Goal: Transaction & Acquisition: Purchase product/service

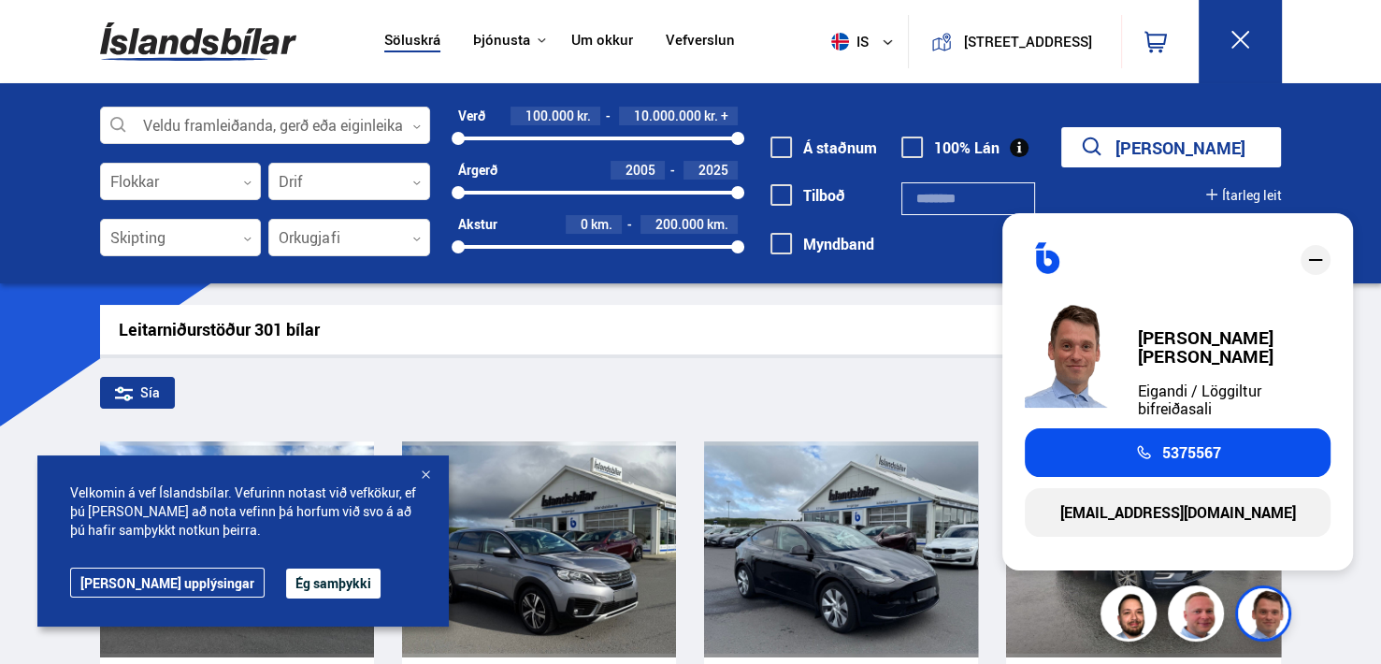
click at [1252, 36] on icon at bounding box center [1240, 39] width 23 height 23
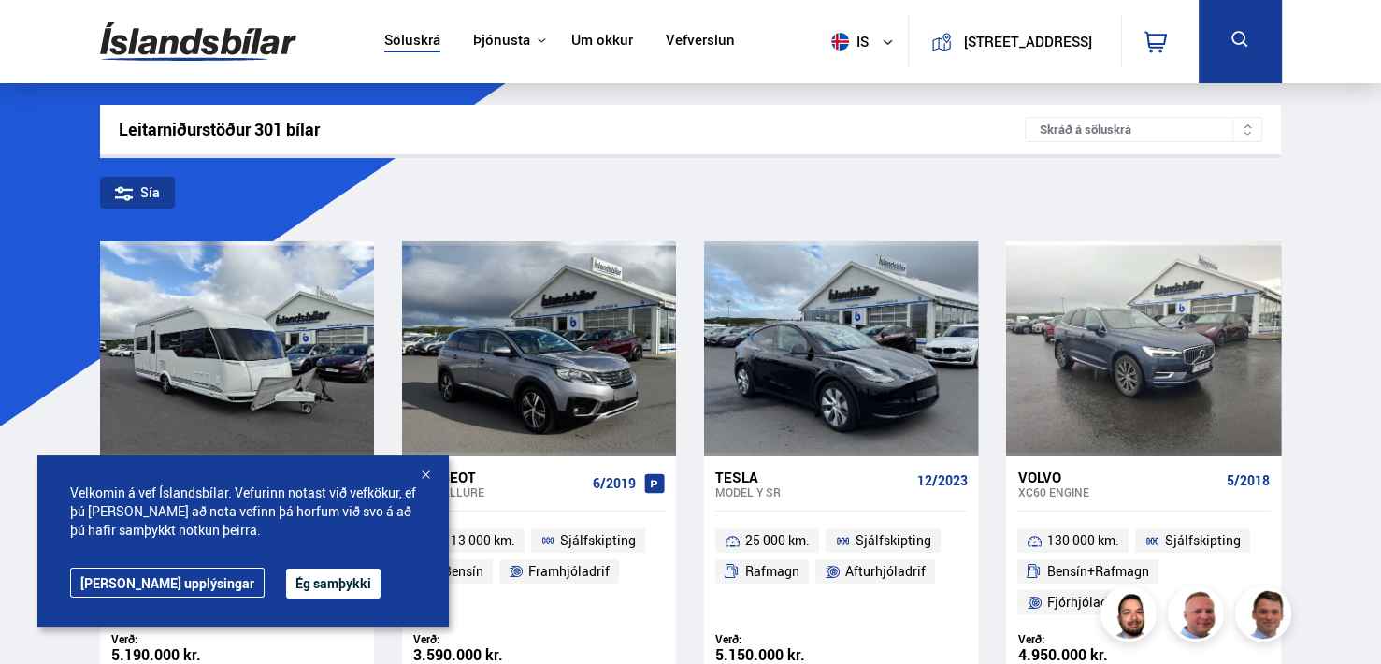
click at [1252, 36] on icon at bounding box center [1240, 39] width 23 height 23
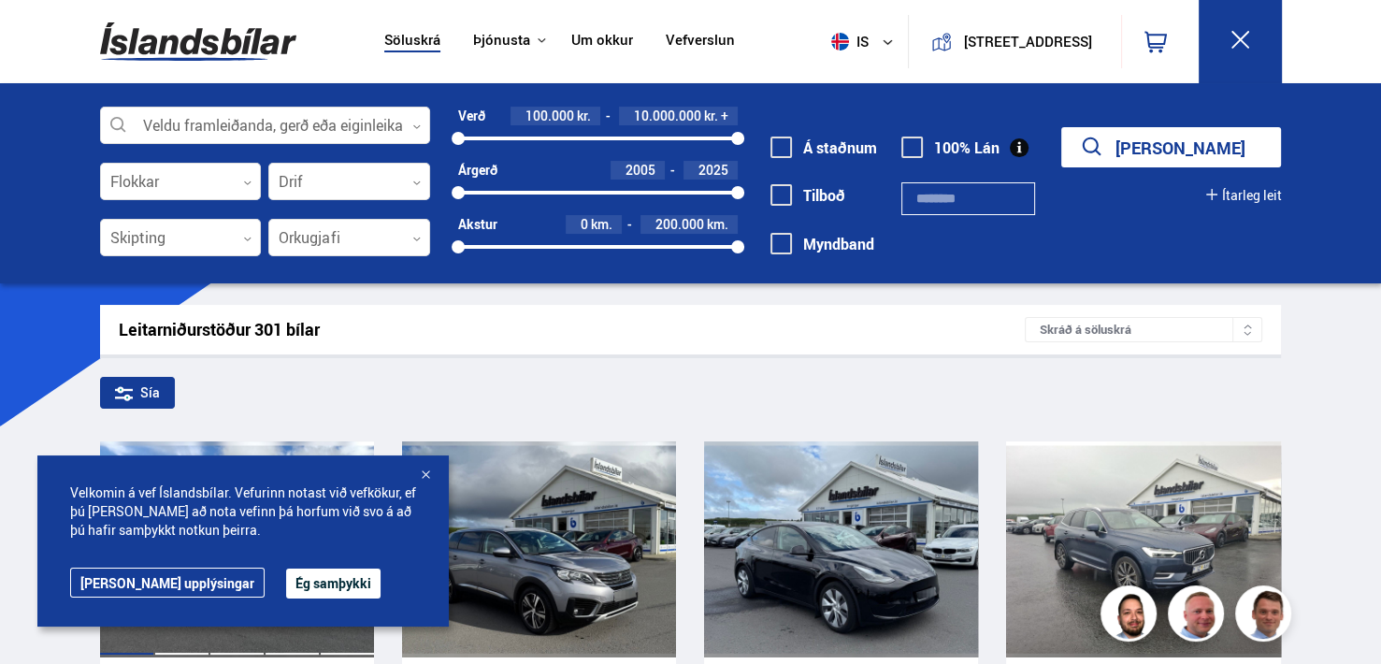
click at [286, 581] on button "Ég samþykki" at bounding box center [333, 584] width 94 height 30
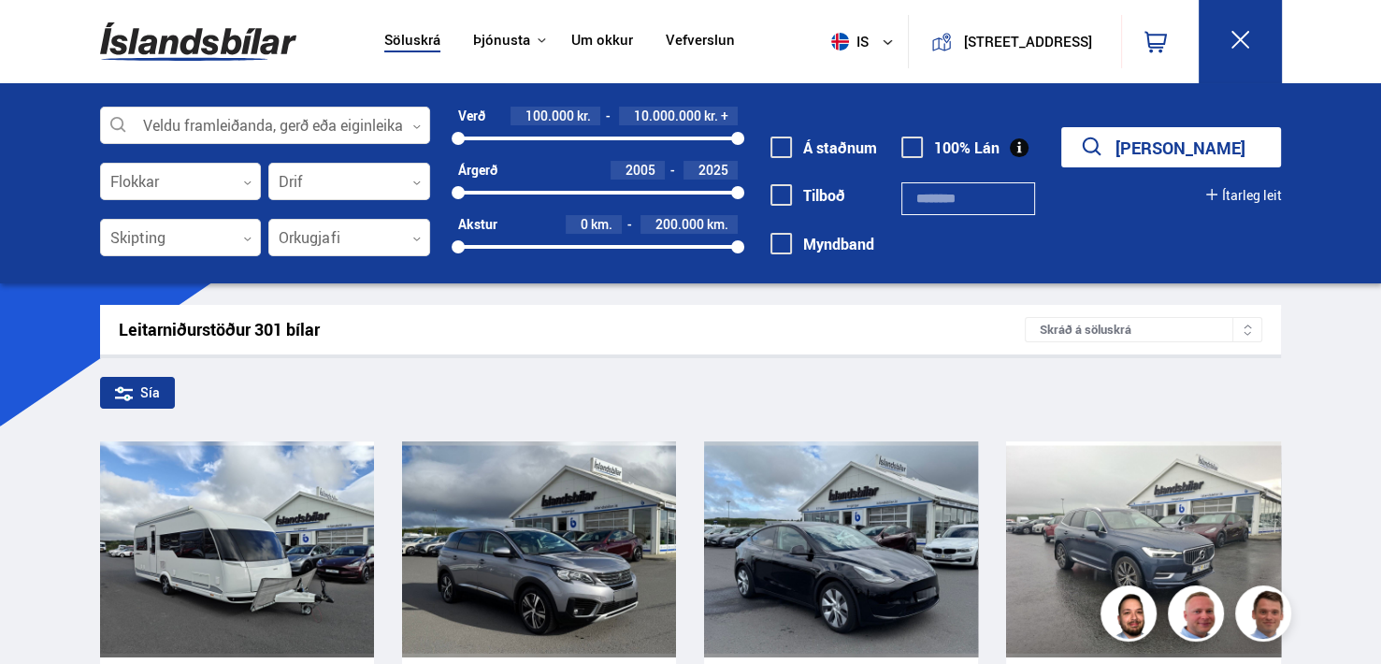
drag, startPoint x: 1370, startPoint y: 43, endPoint x: 1384, endPoint y: 167, distance: 125.2
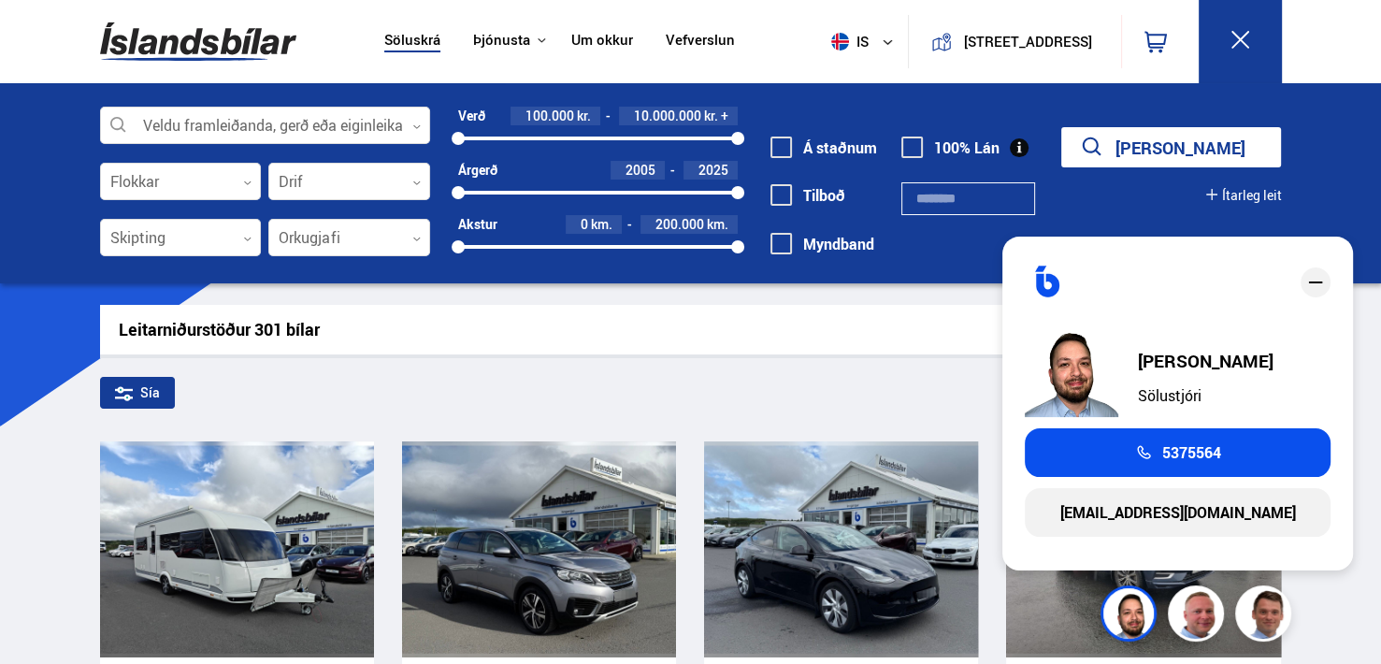
click at [1266, 139] on button "[PERSON_NAME]" at bounding box center [1172, 147] width 220 height 40
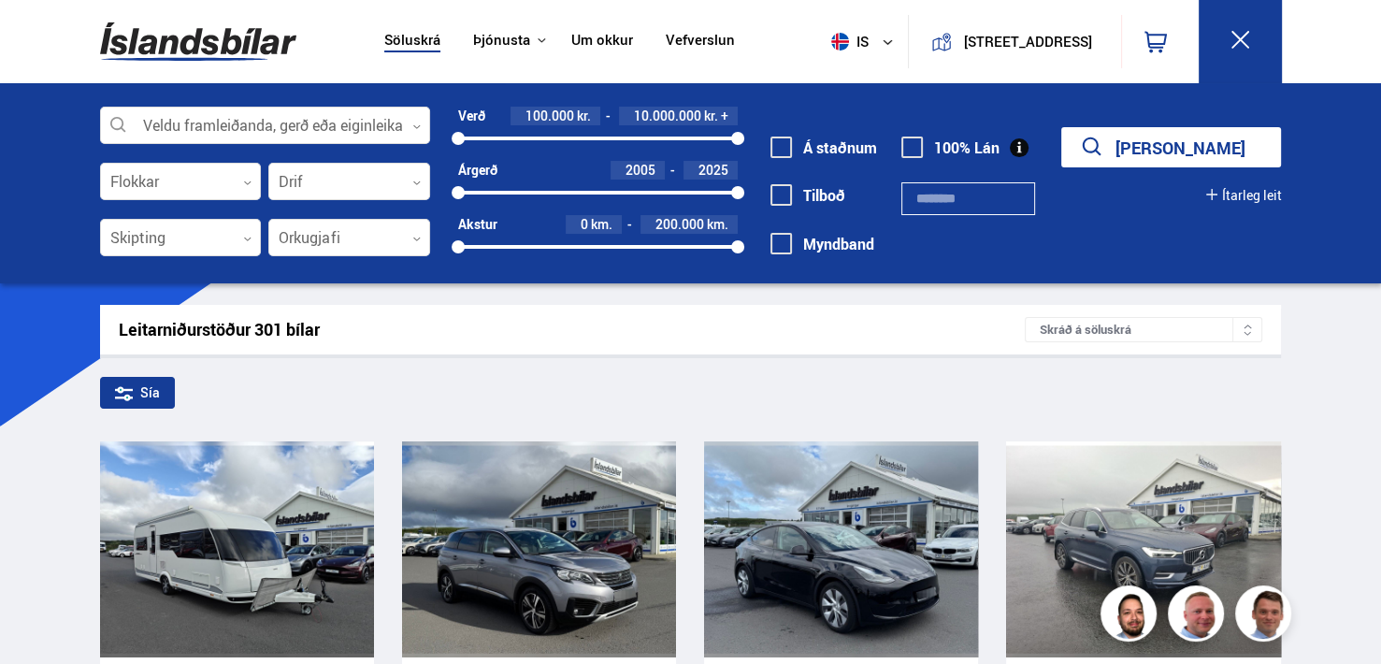
drag, startPoint x: 1384, startPoint y: 664, endPoint x: 1374, endPoint y: 657, distance: 12.7
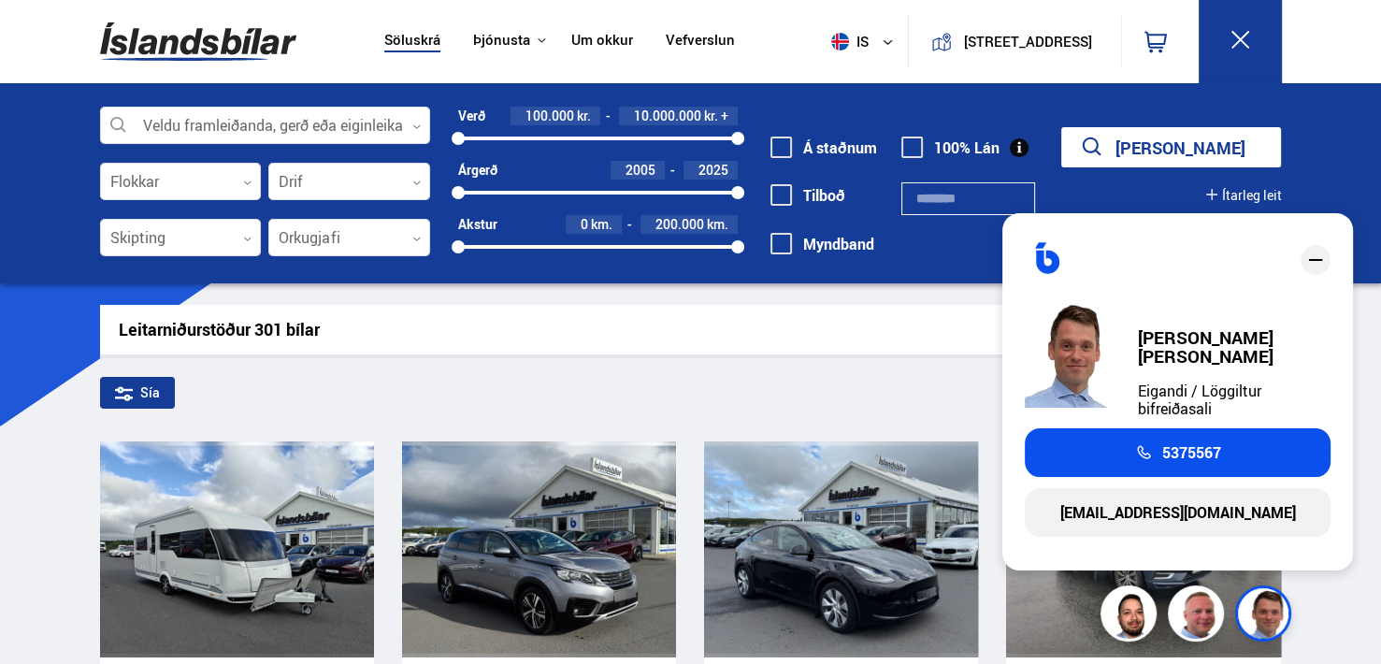
click at [949, 398] on div "Sía" at bounding box center [690, 396] width 1181 height 39
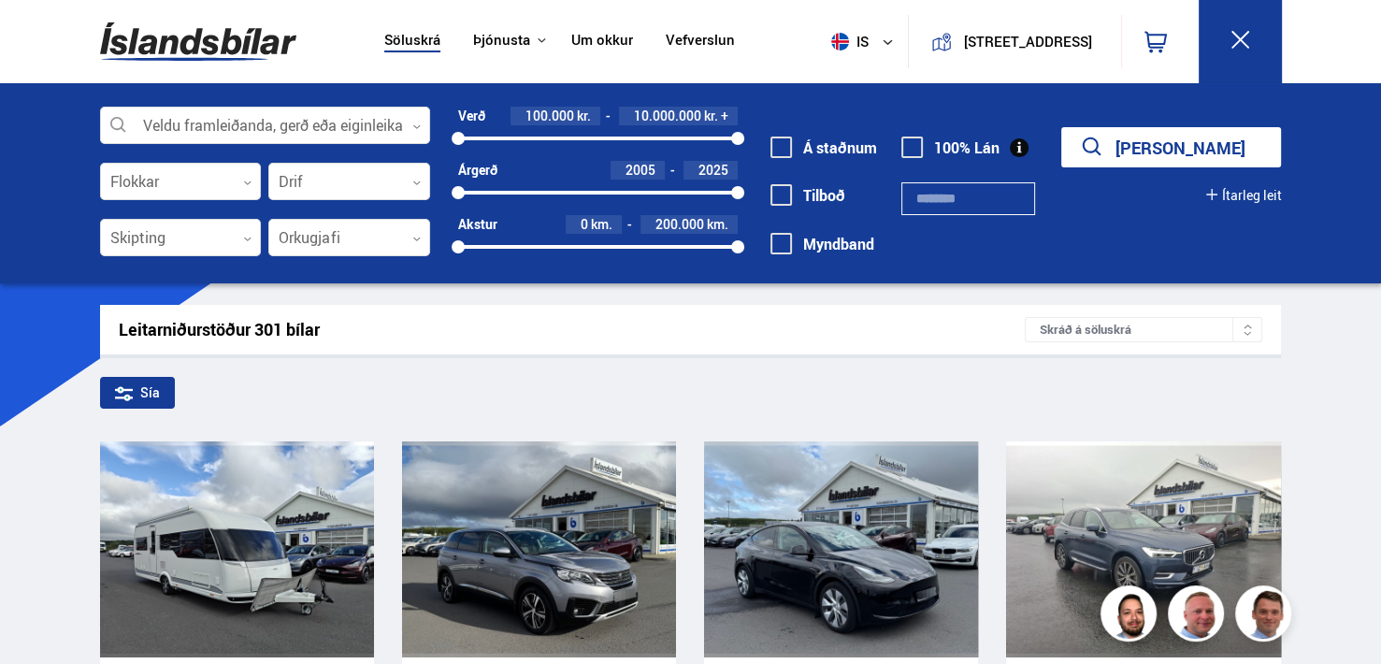
click at [100, 388] on div "Sía" at bounding box center [137, 393] width 75 height 32
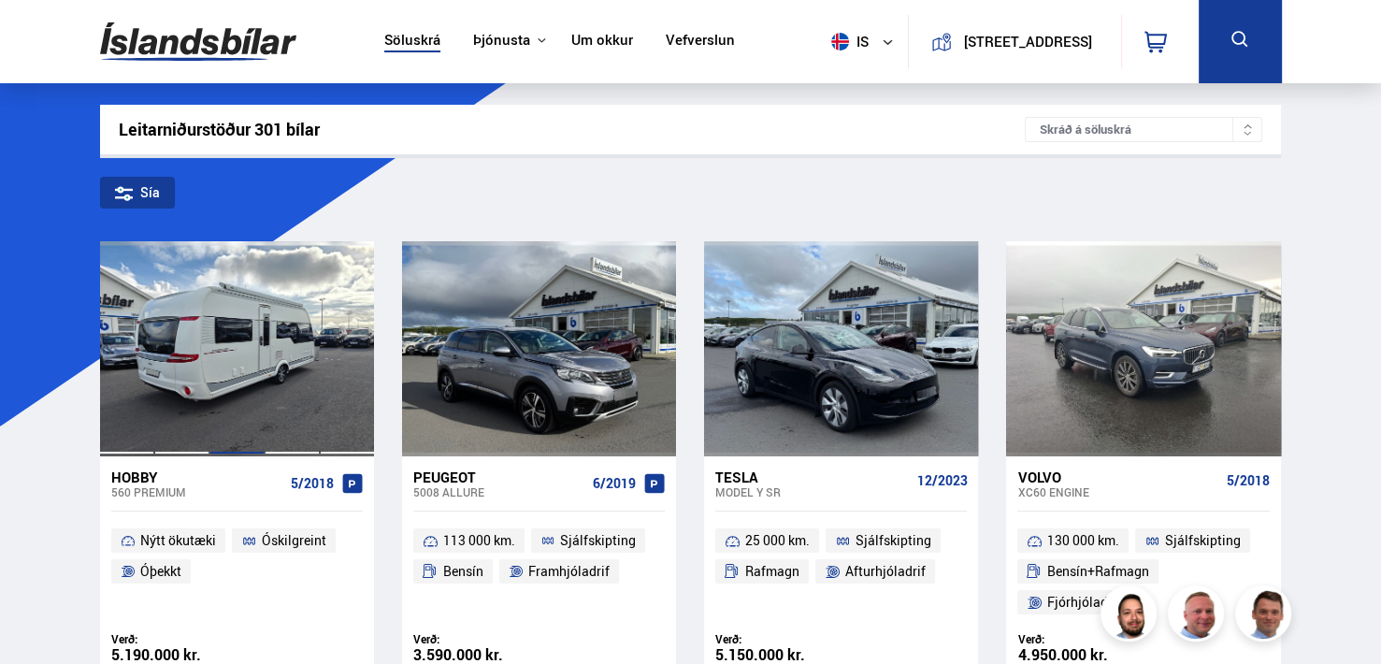
click at [209, 396] on div at bounding box center [236, 348] width 55 height 215
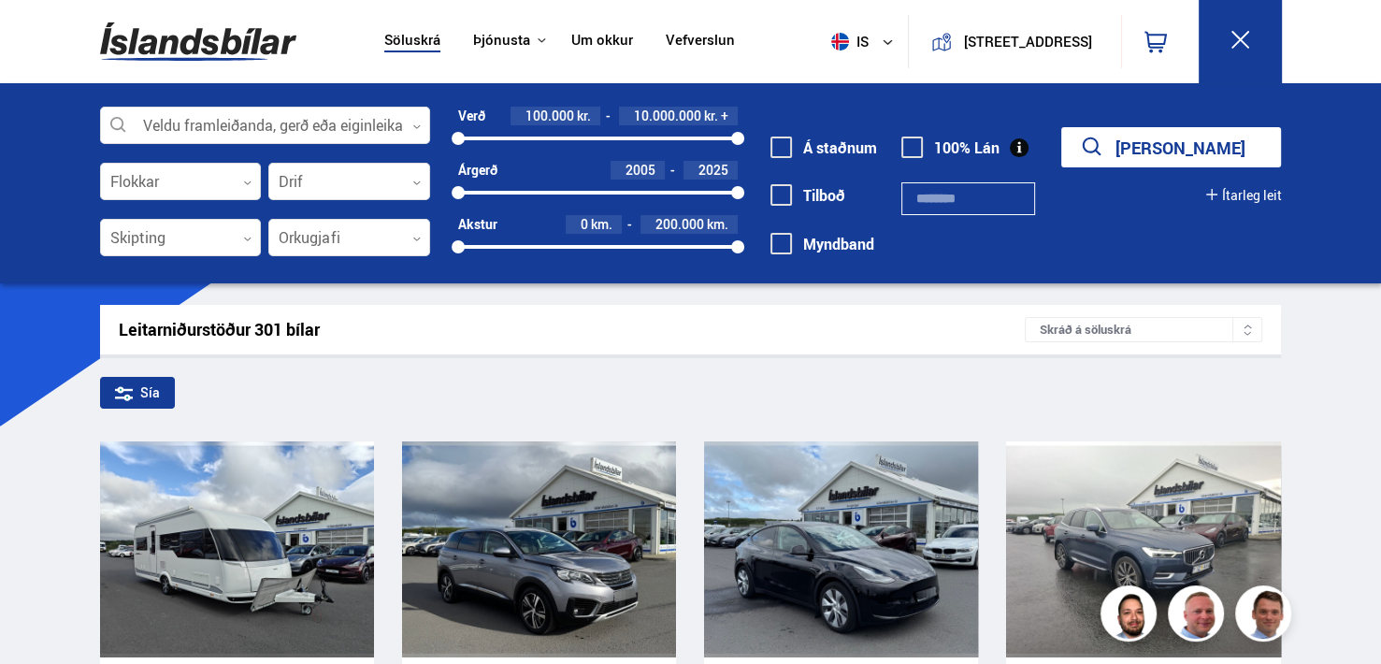
click at [1183, 327] on div "Skráð á söluskrá" at bounding box center [1144, 329] width 238 height 25
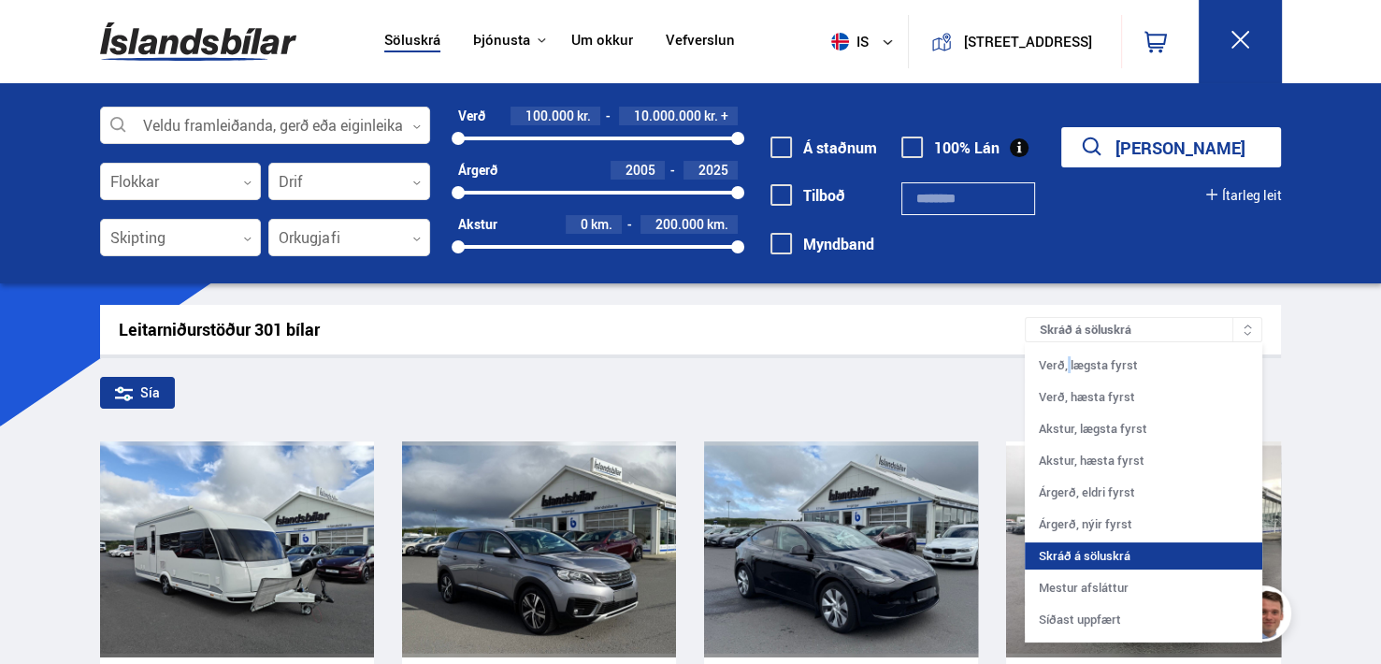
click at [1130, 368] on div "Verð, lægsta fyrst" at bounding box center [1144, 365] width 238 height 27
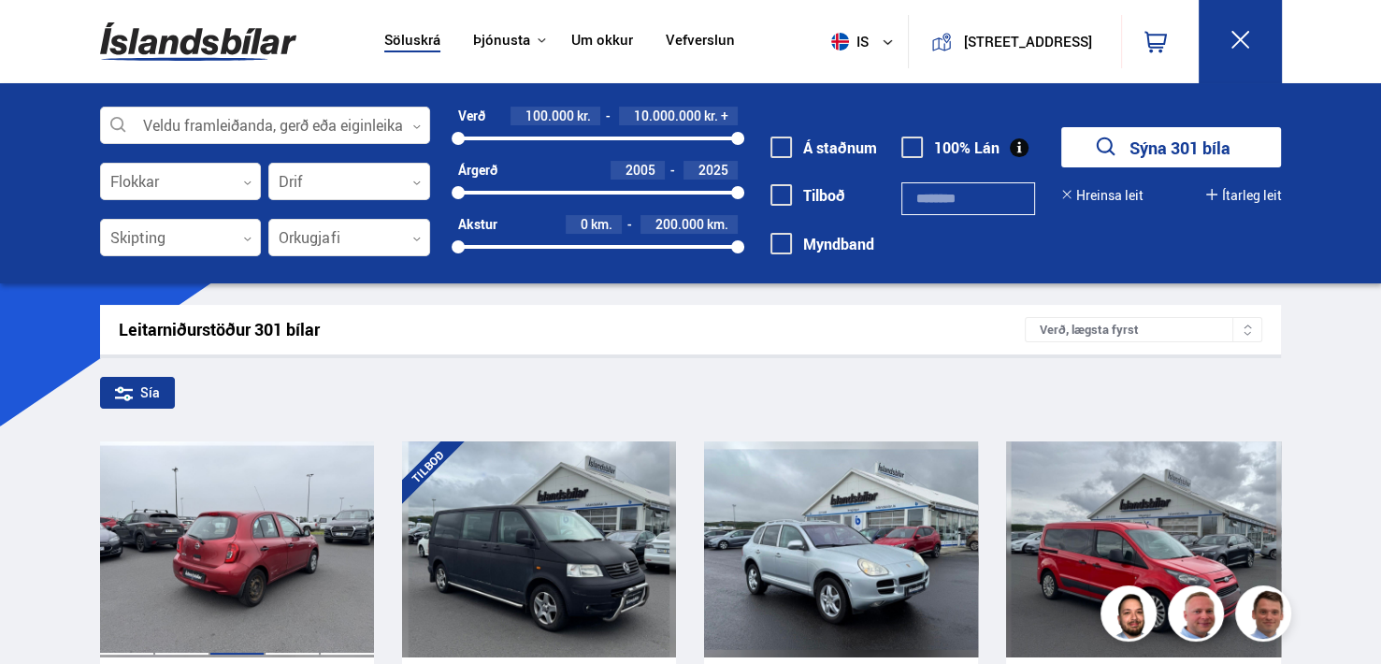
click at [209, 563] on div at bounding box center [236, 548] width 55 height 215
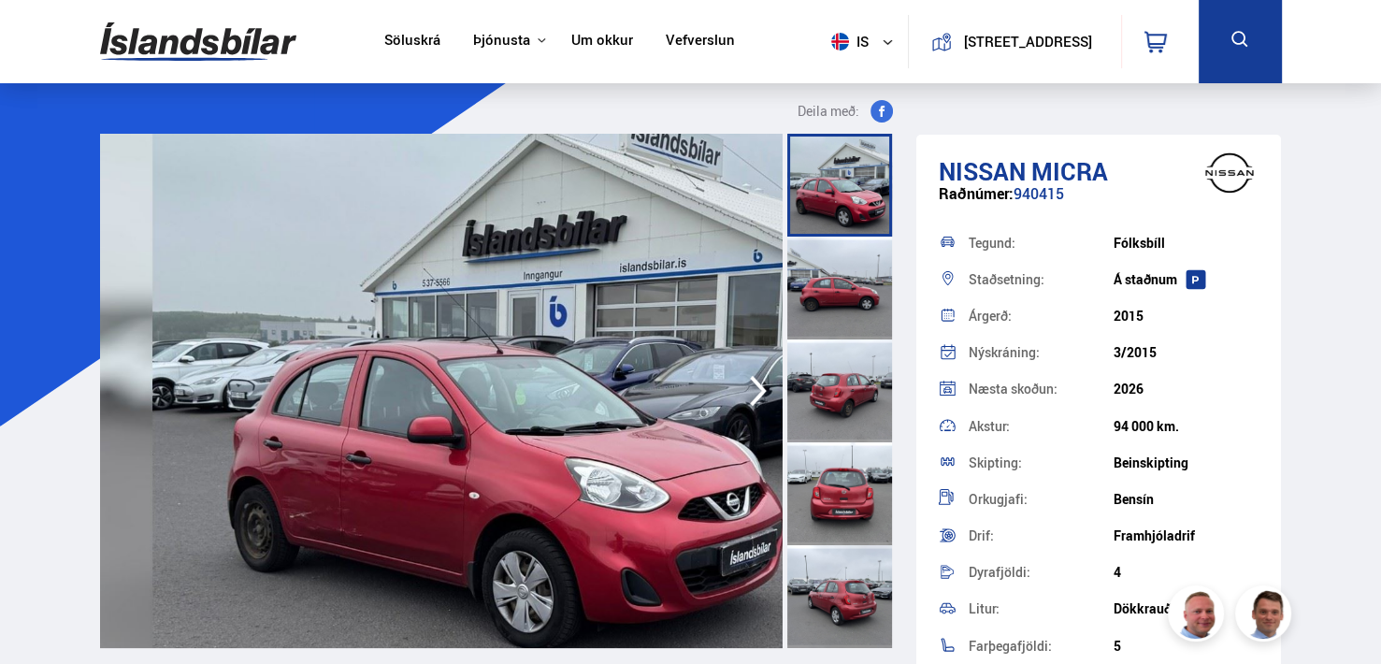
click at [777, 386] on icon "button" at bounding box center [758, 390] width 37 height 45
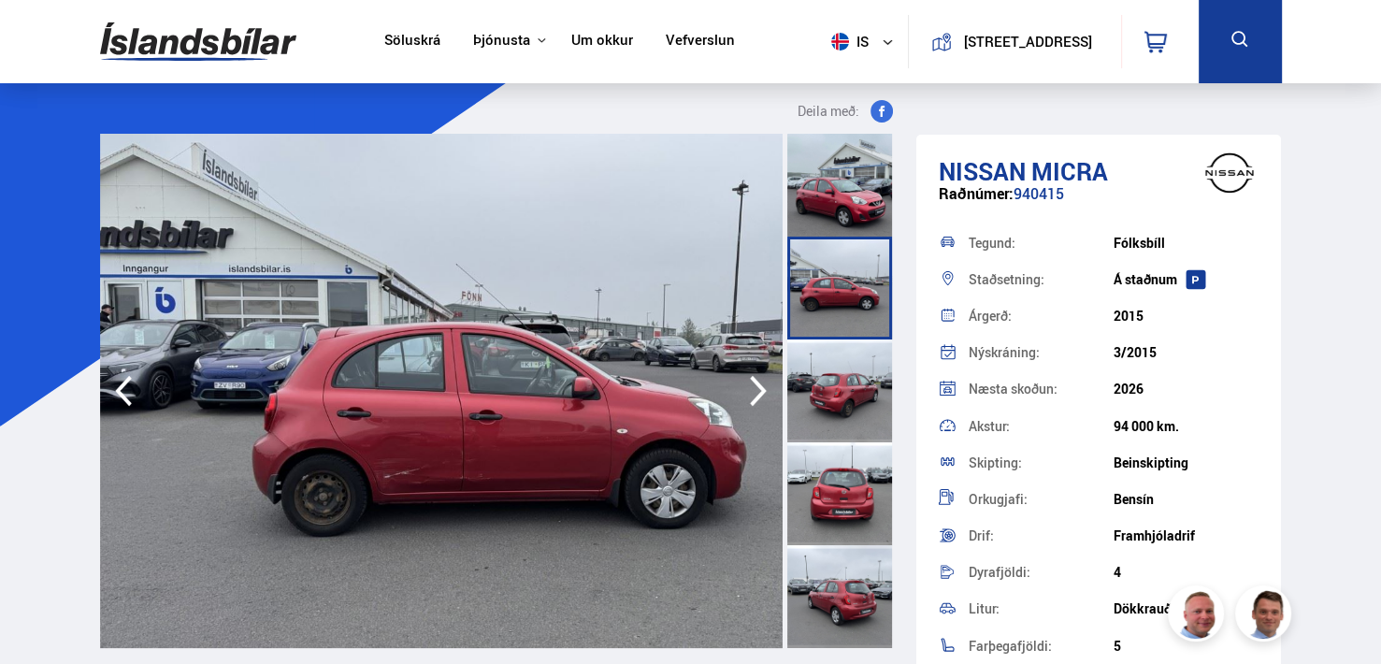
click at [777, 386] on icon "button" at bounding box center [758, 390] width 37 height 45
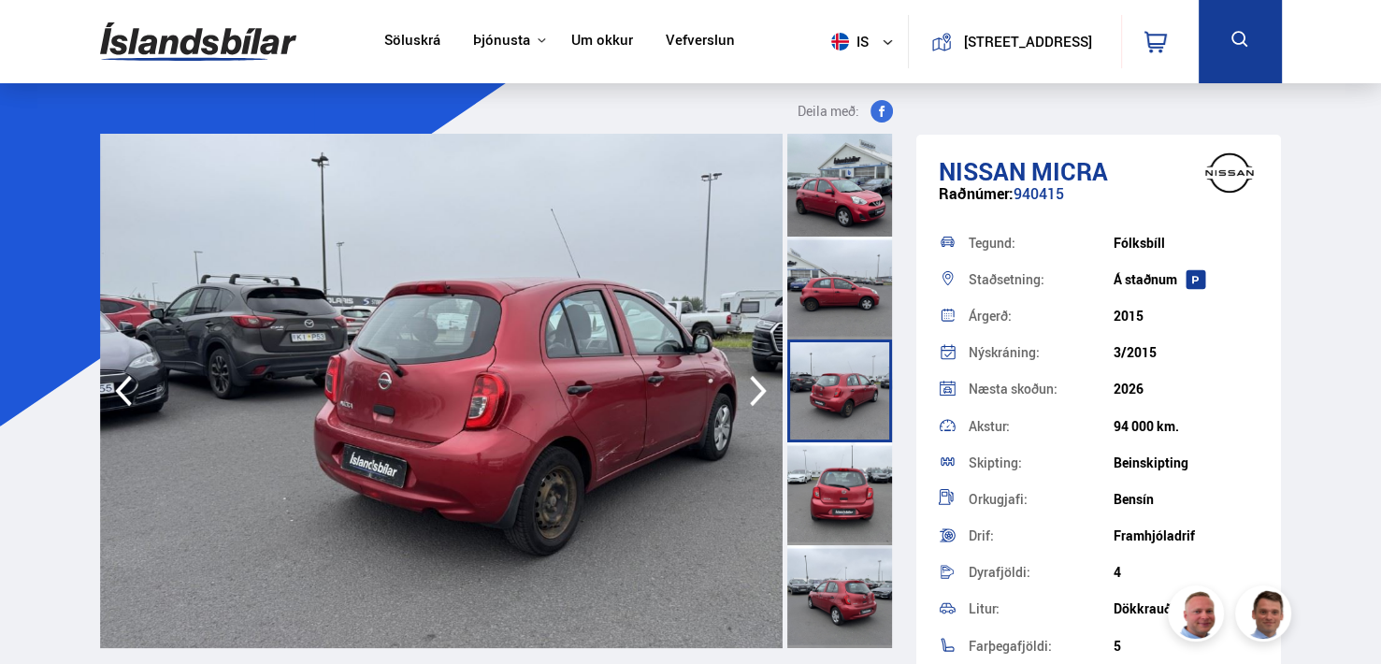
click at [777, 386] on icon "button" at bounding box center [758, 390] width 37 height 45
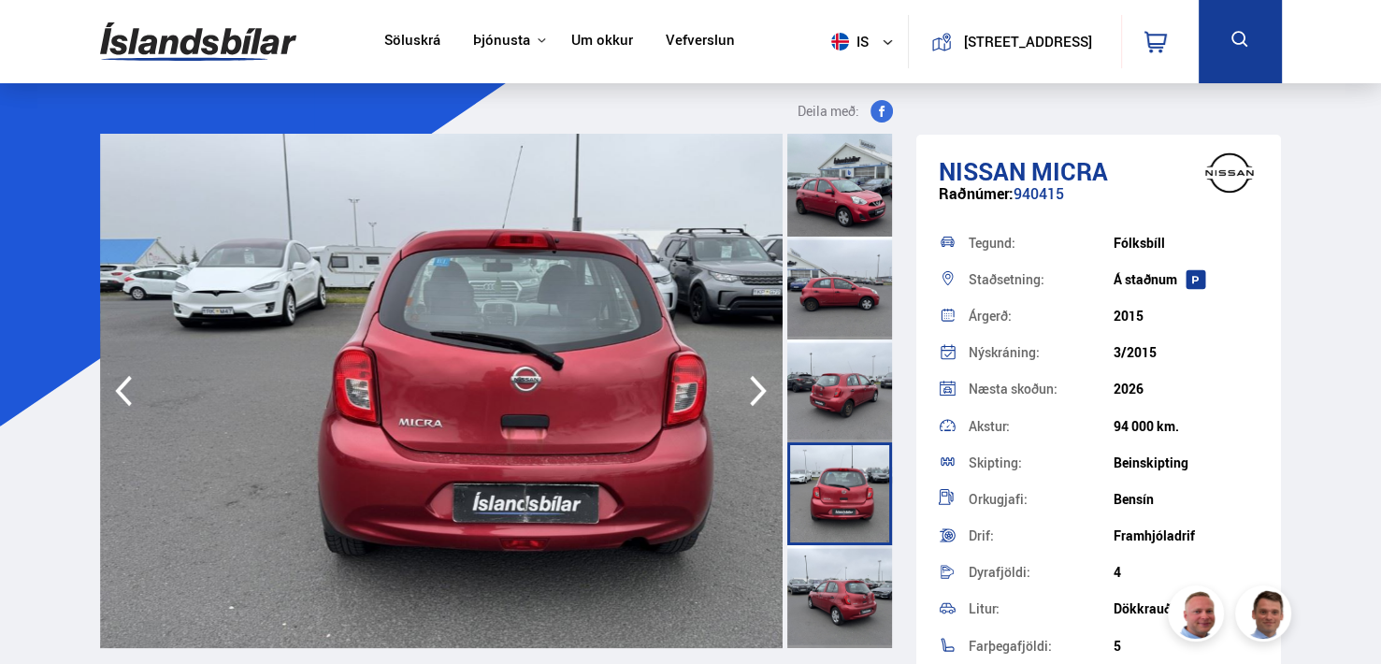
click at [777, 386] on icon "button" at bounding box center [758, 390] width 37 height 45
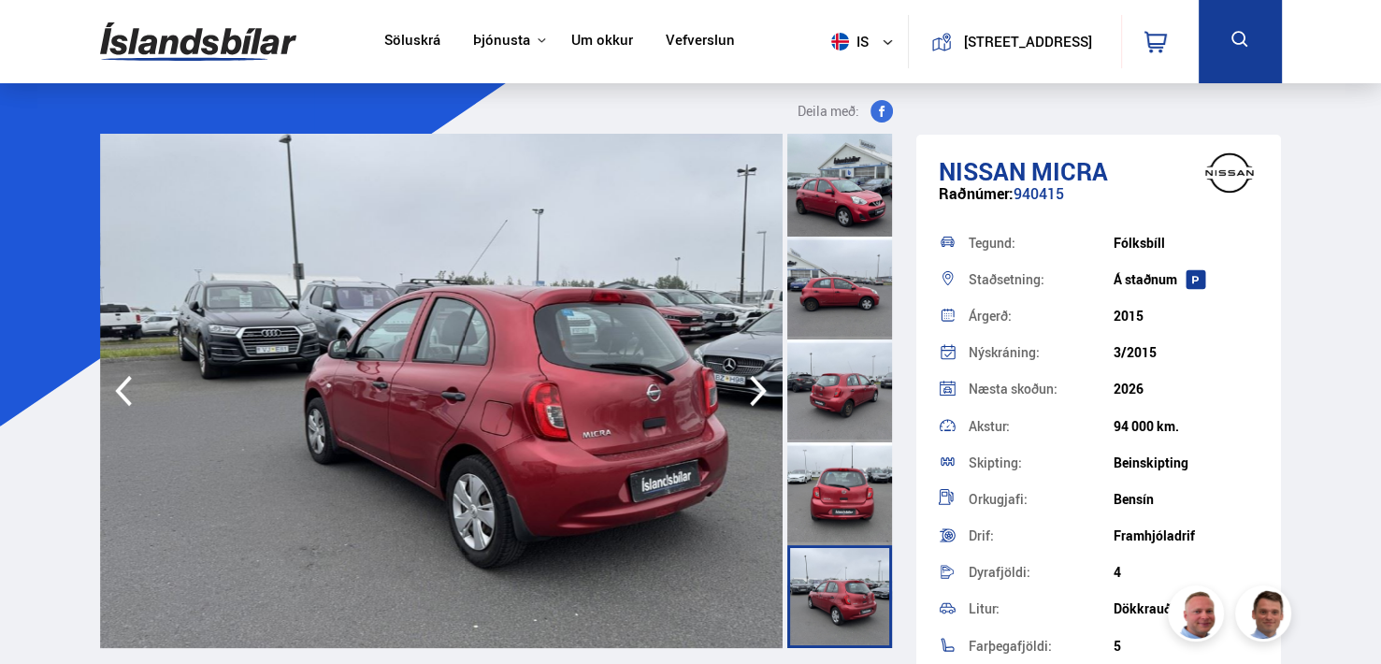
click at [777, 386] on icon "button" at bounding box center [758, 390] width 37 height 45
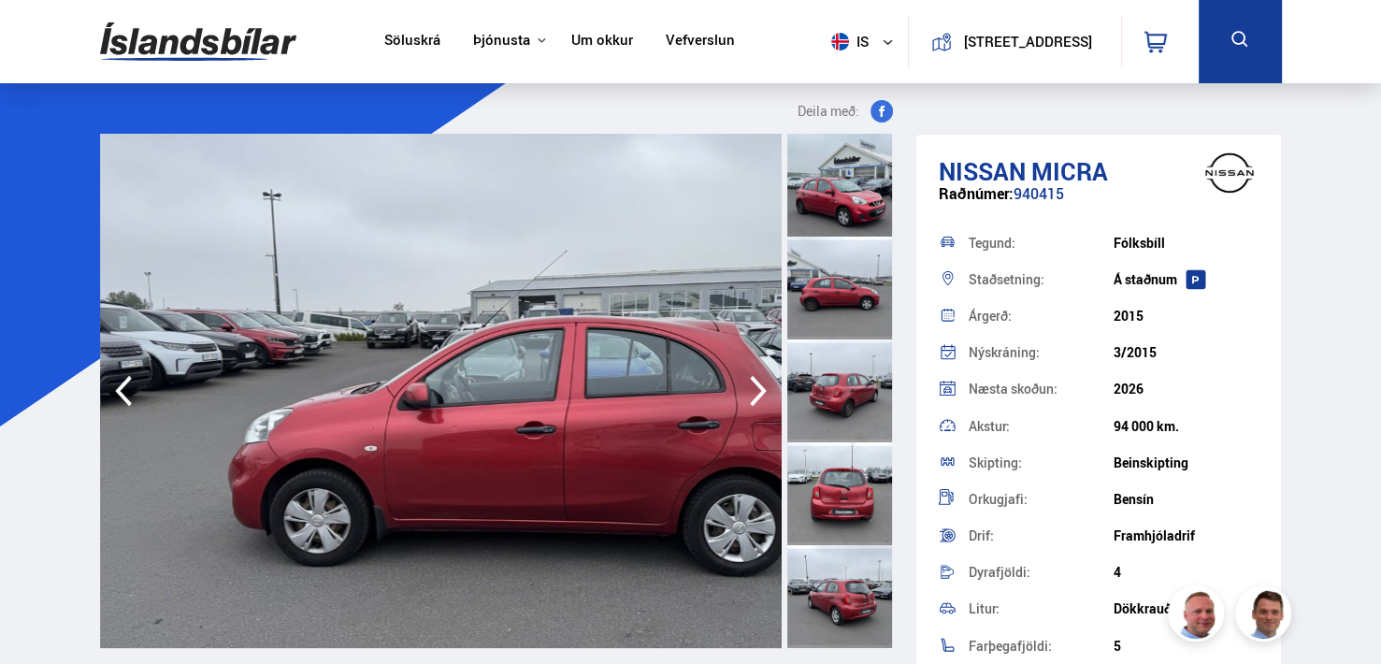
click at [777, 386] on icon "button" at bounding box center [758, 390] width 37 height 45
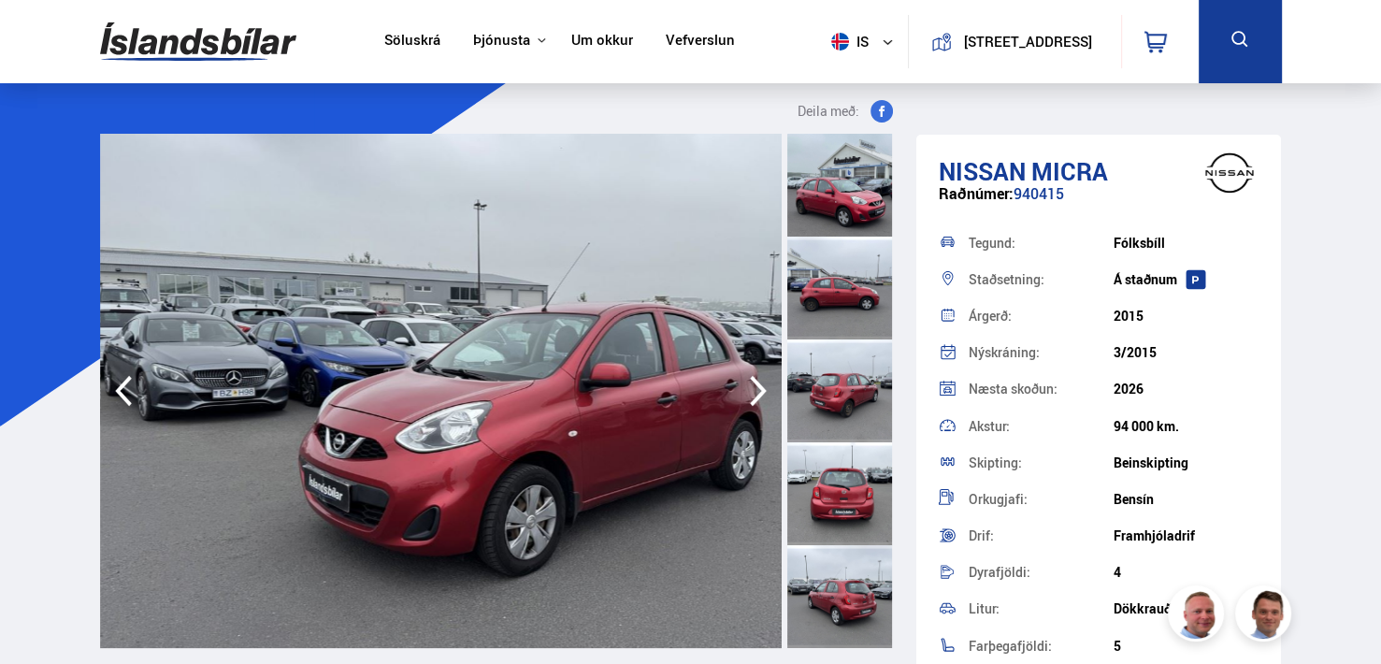
click at [777, 386] on icon "button" at bounding box center [758, 390] width 37 height 45
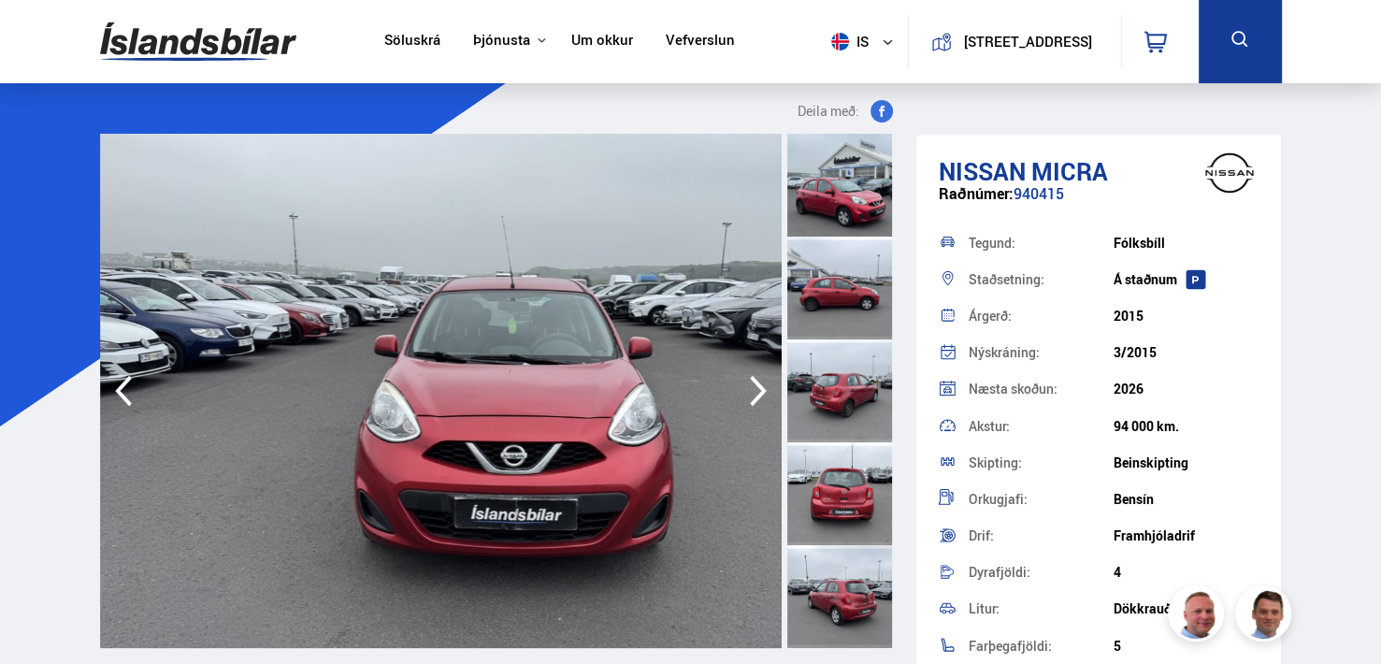
click at [777, 386] on icon "button" at bounding box center [758, 390] width 37 height 45
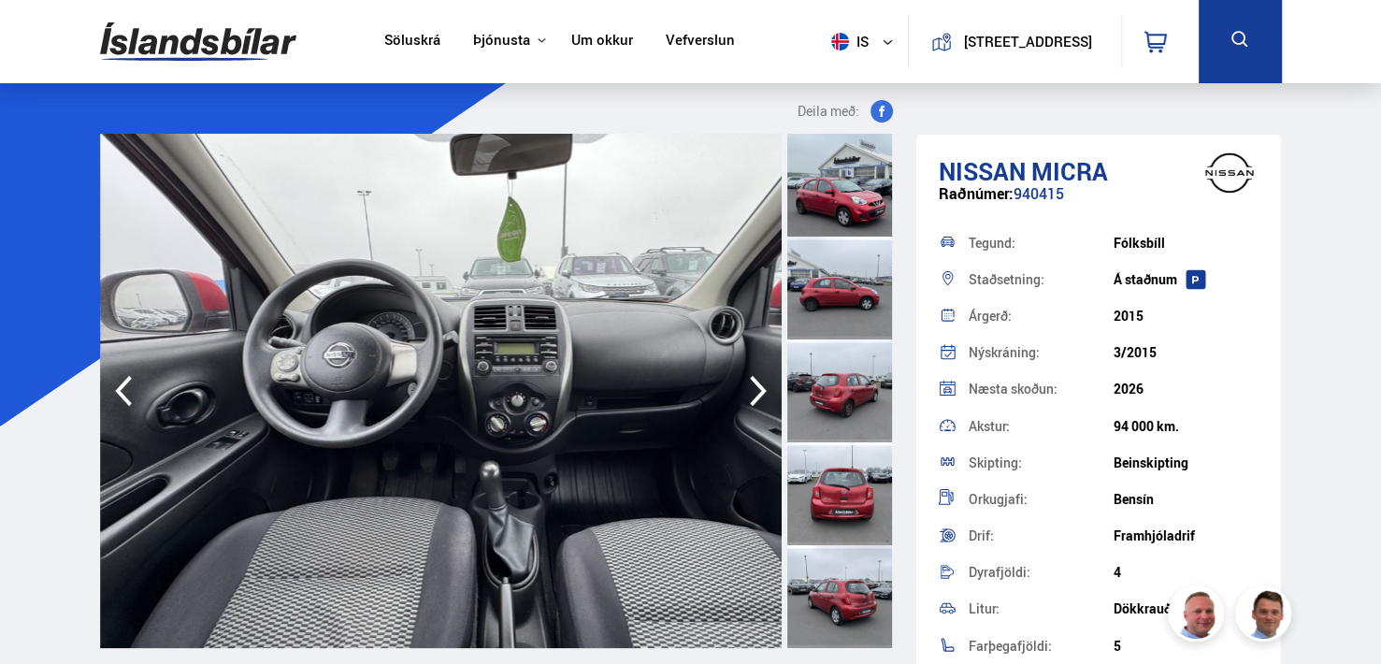
click at [777, 386] on icon "button" at bounding box center [758, 390] width 37 height 45
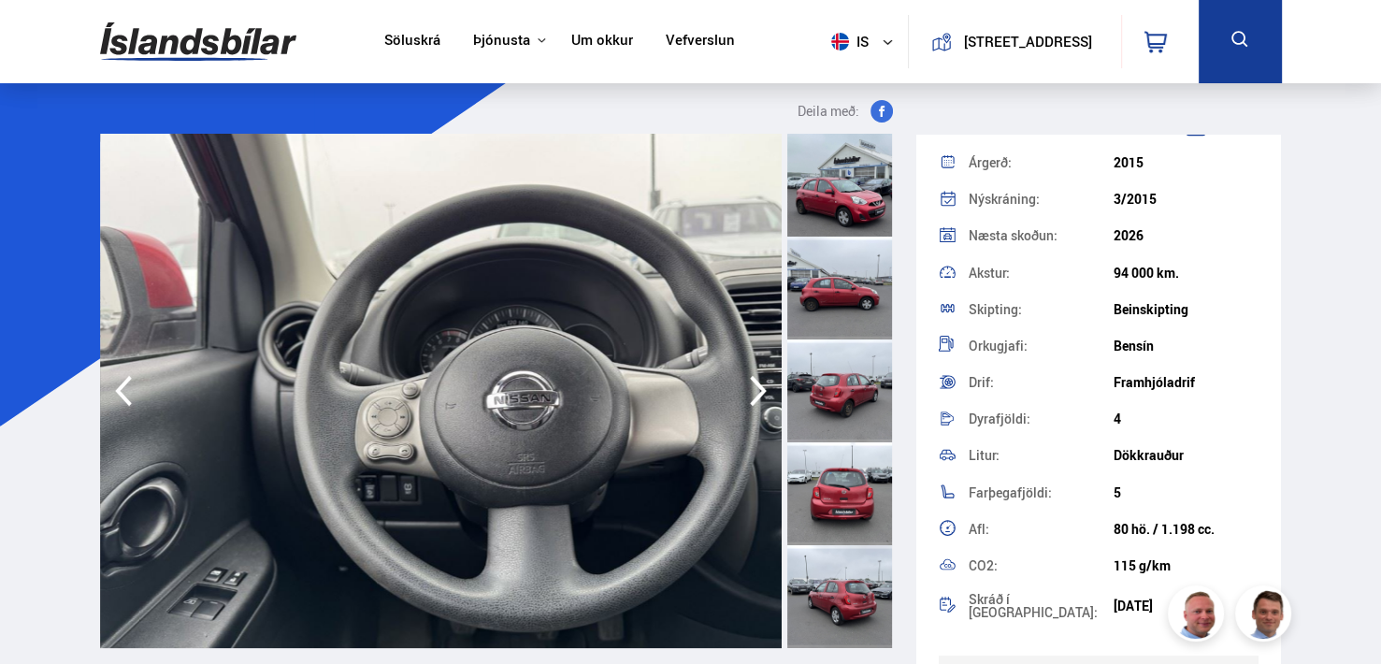
scroll to position [156, 0]
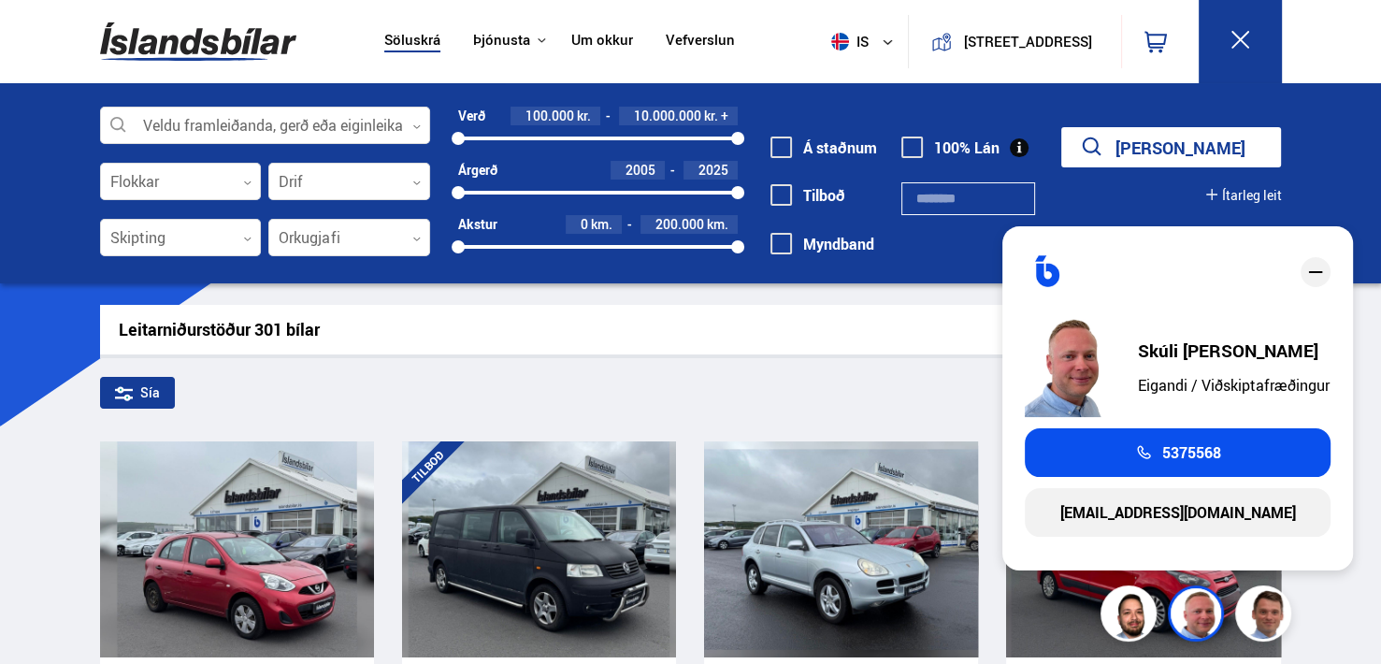
drag, startPoint x: 1374, startPoint y: 380, endPoint x: 1385, endPoint y: 406, distance: 28.5
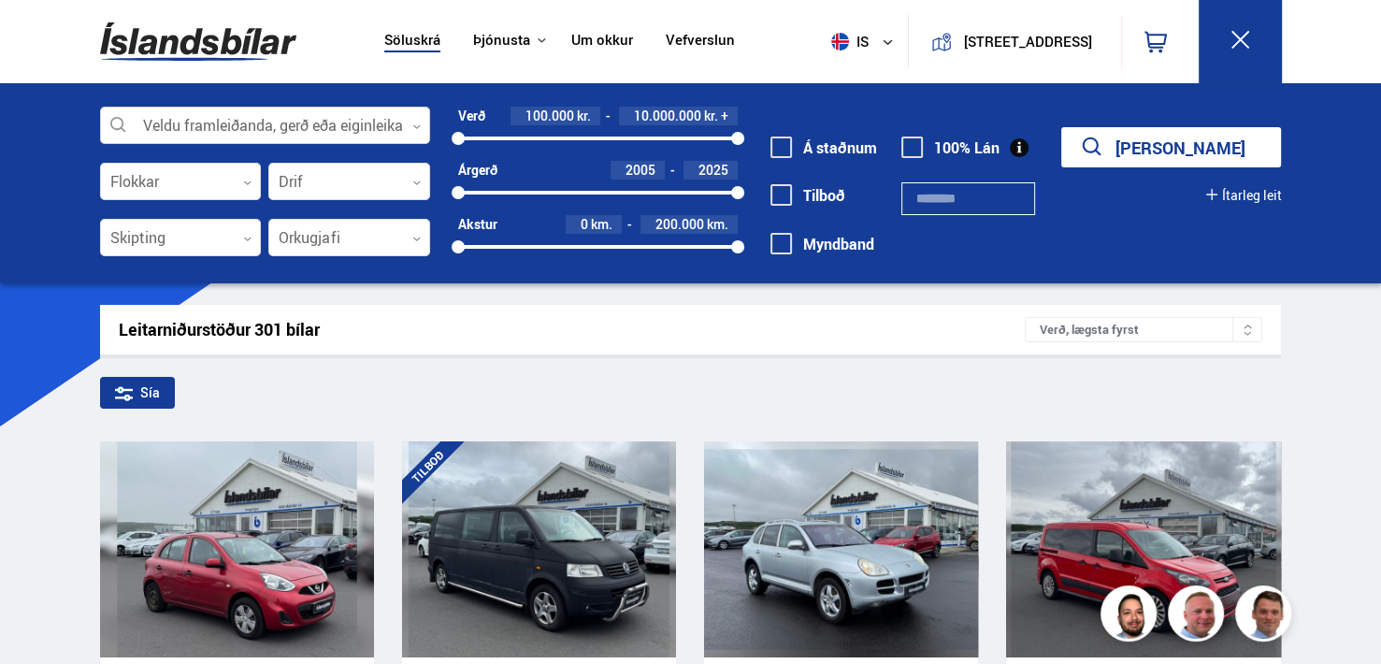
click at [373, 118] on div at bounding box center [265, 126] width 331 height 37
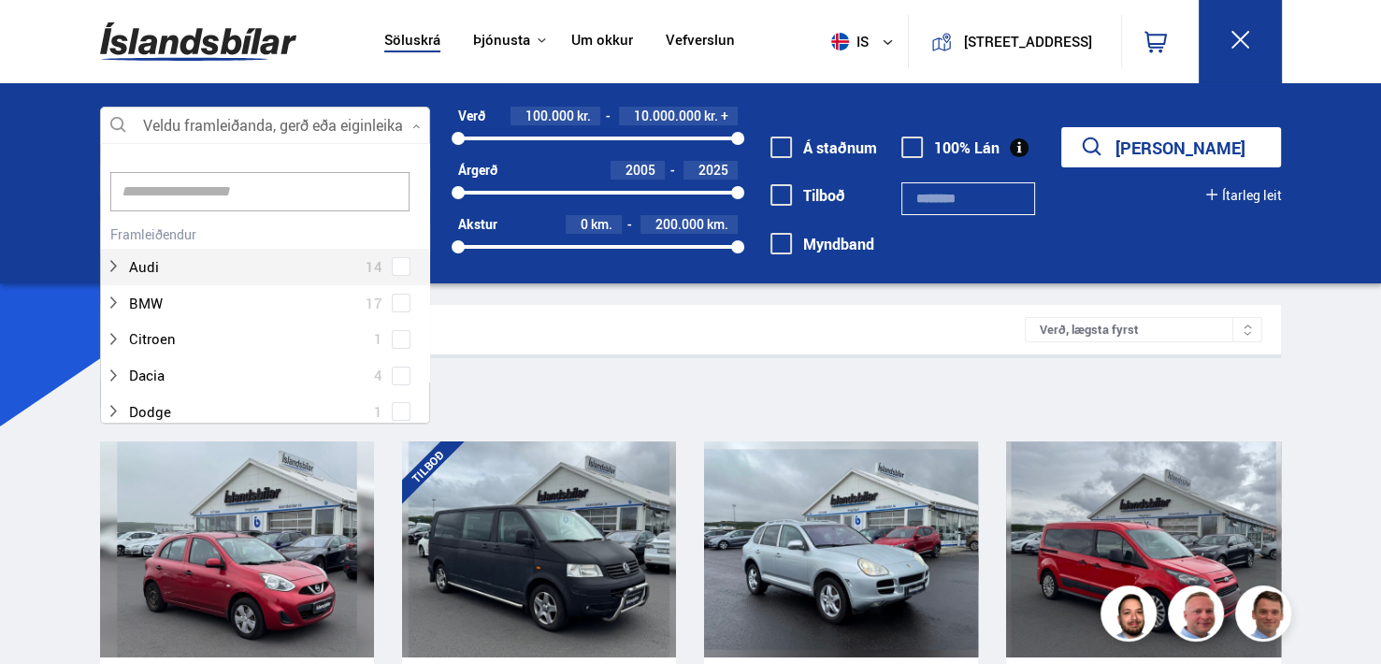
scroll to position [279, 371]
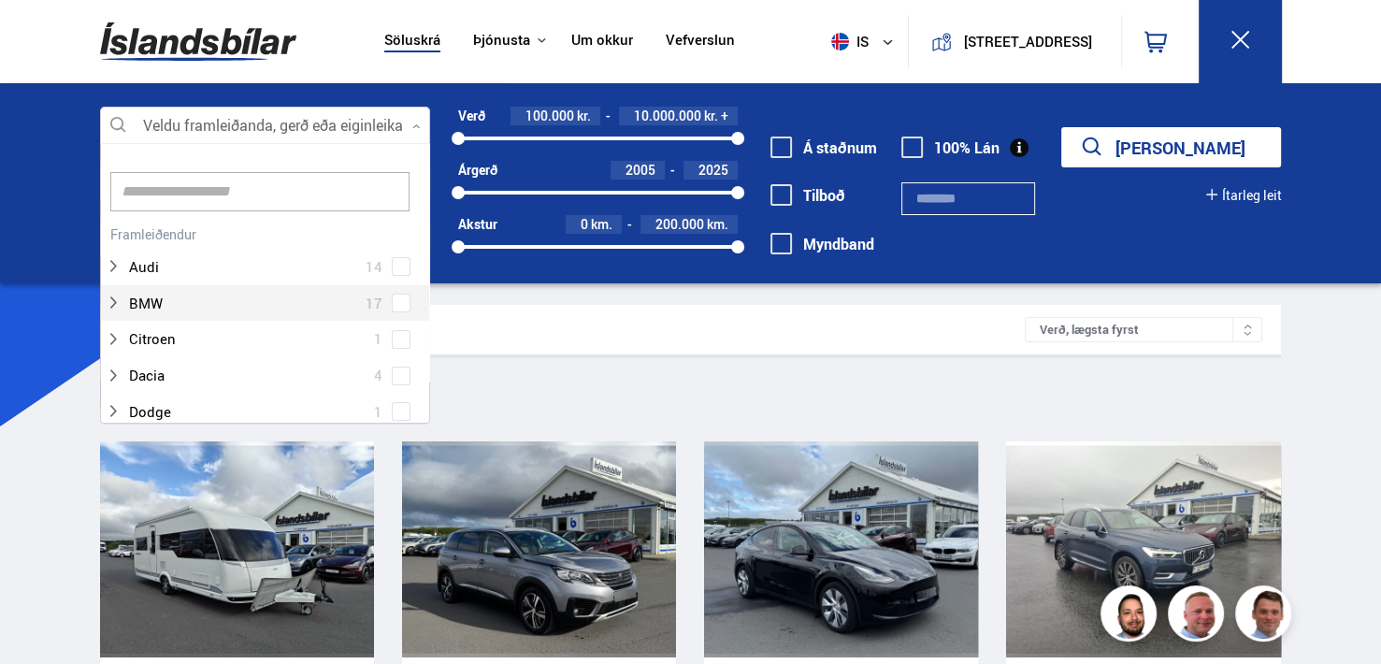
click at [787, 405] on div "Sía" at bounding box center [690, 396] width 1181 height 39
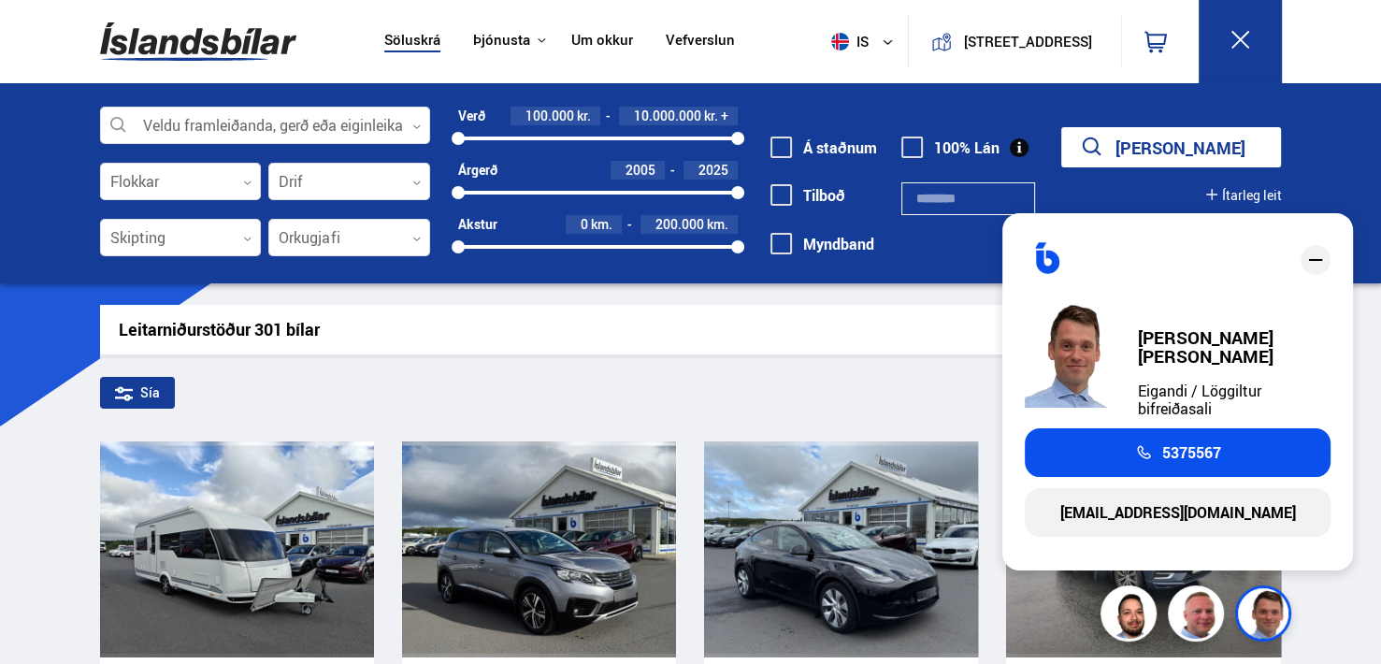
click at [1317, 270] on icon "close" at bounding box center [1316, 260] width 22 height 22
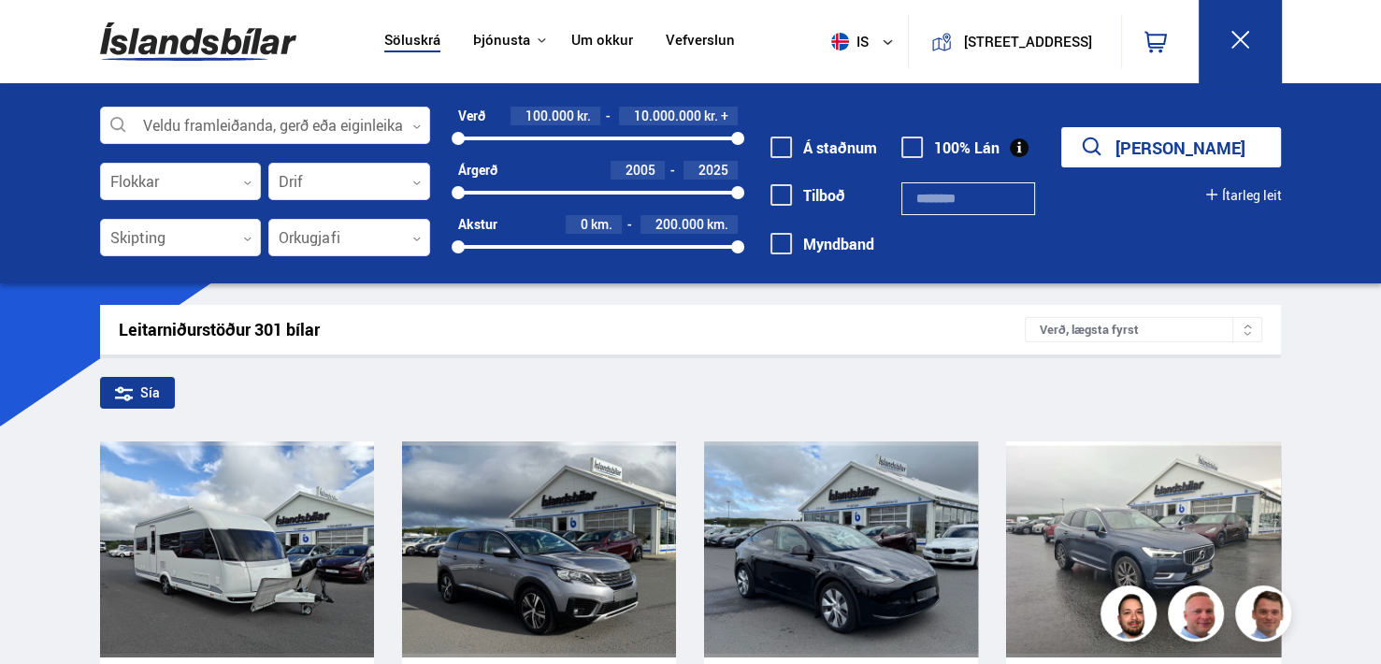
drag, startPoint x: 1380, startPoint y: 94, endPoint x: 1372, endPoint y: 81, distance: 15.6
click at [1378, 149] on div "Veldu framleiðanda, gerð eða eiginleika 0 Flokkar 0 Drif 0 Skipting 0 Orkugjafi…" at bounding box center [690, 183] width 1381 height 200
drag, startPoint x: 1380, startPoint y: 23, endPoint x: 1368, endPoint y: 24, distance: 11.3
click at [1297, 24] on div "Söluskrá Þjónusta Íslandsbílar [DOMAIN_NAME] Íslandsvörn Leiðbeiningar Um okkur…" at bounding box center [691, 41] width 1212 height 83
click at [1252, 31] on icon at bounding box center [1240, 39] width 23 height 23
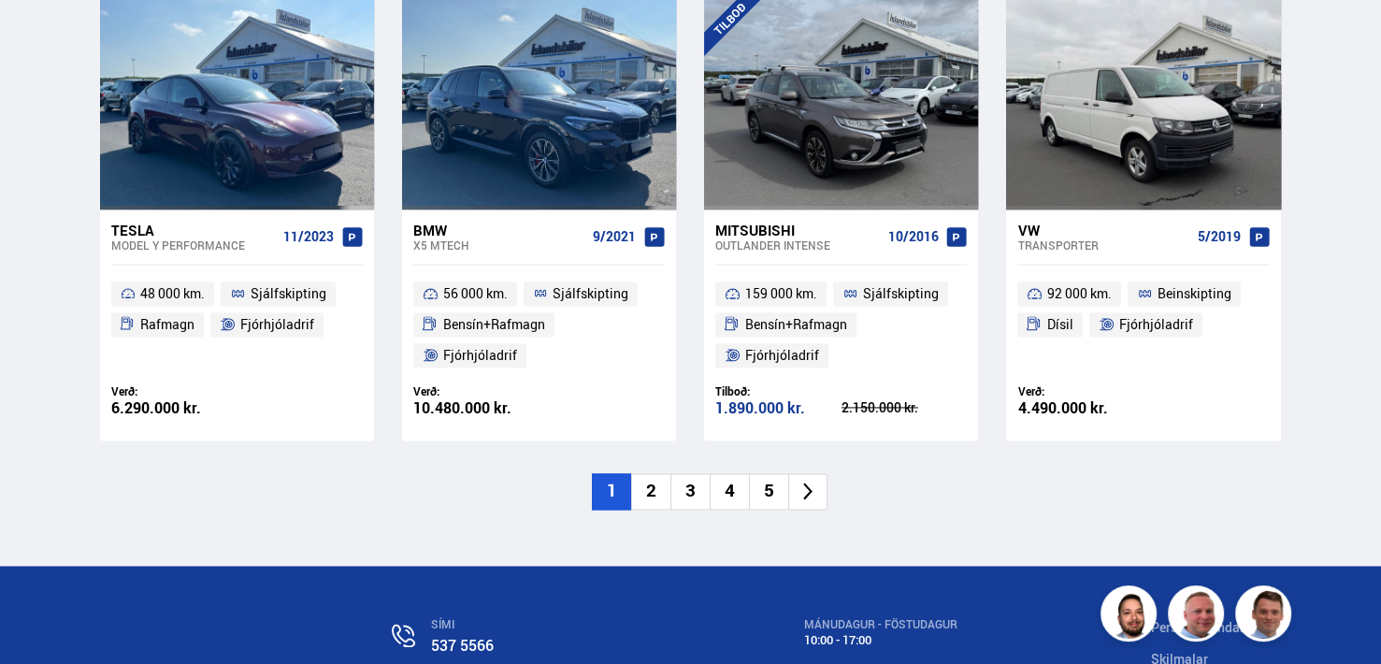
scroll to position [2593, 0]
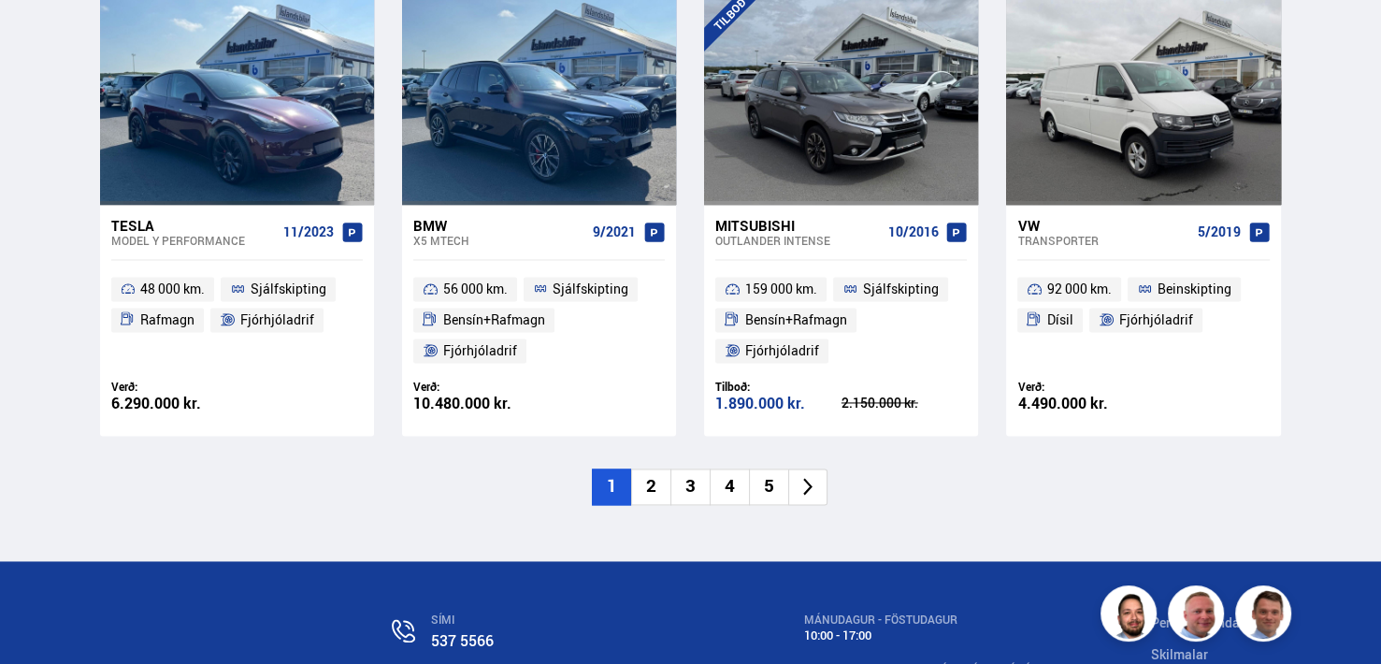
click at [649, 505] on li "2" at bounding box center [650, 487] width 39 height 36
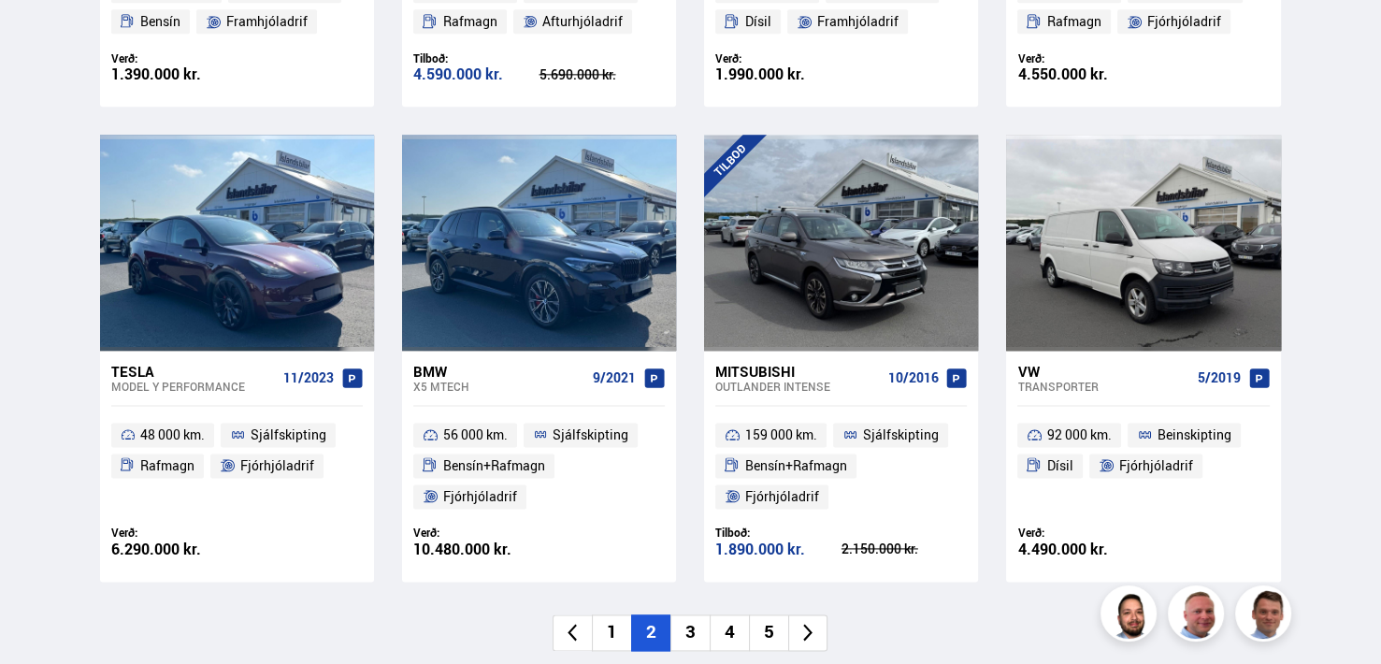
scroll to position [1298, 0]
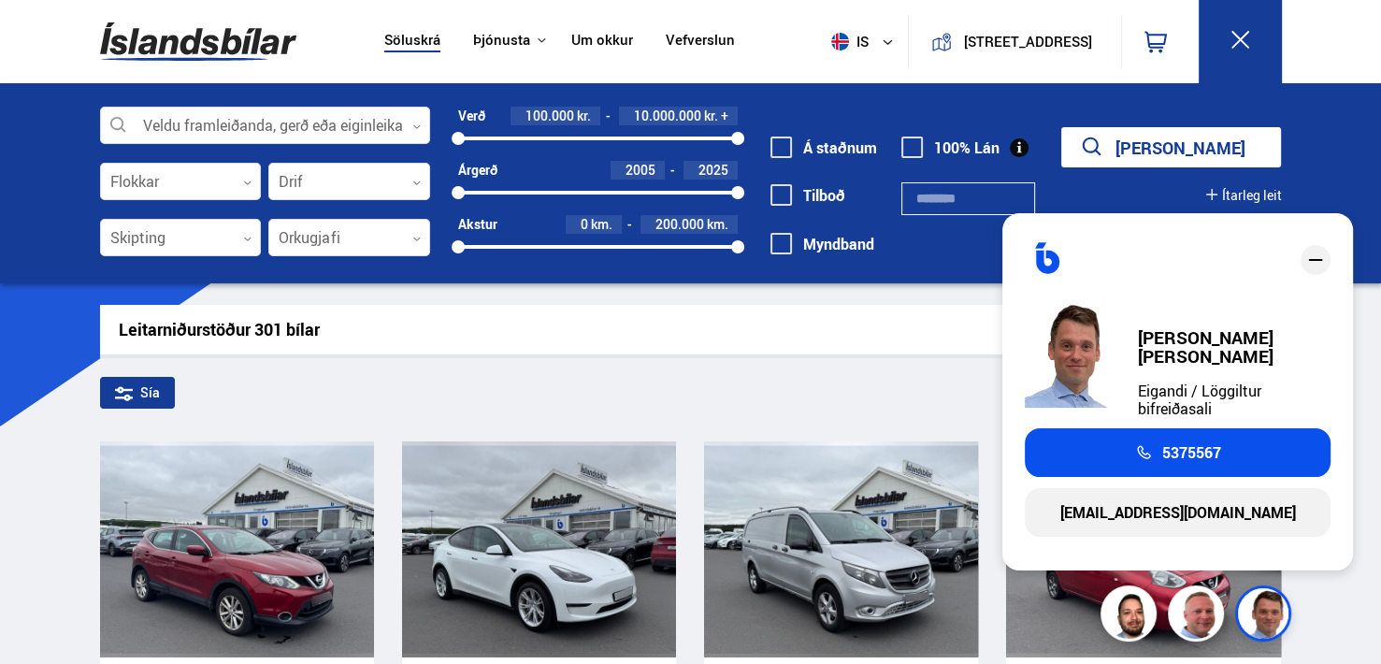
click at [1318, 270] on icon "close" at bounding box center [1316, 260] width 22 height 22
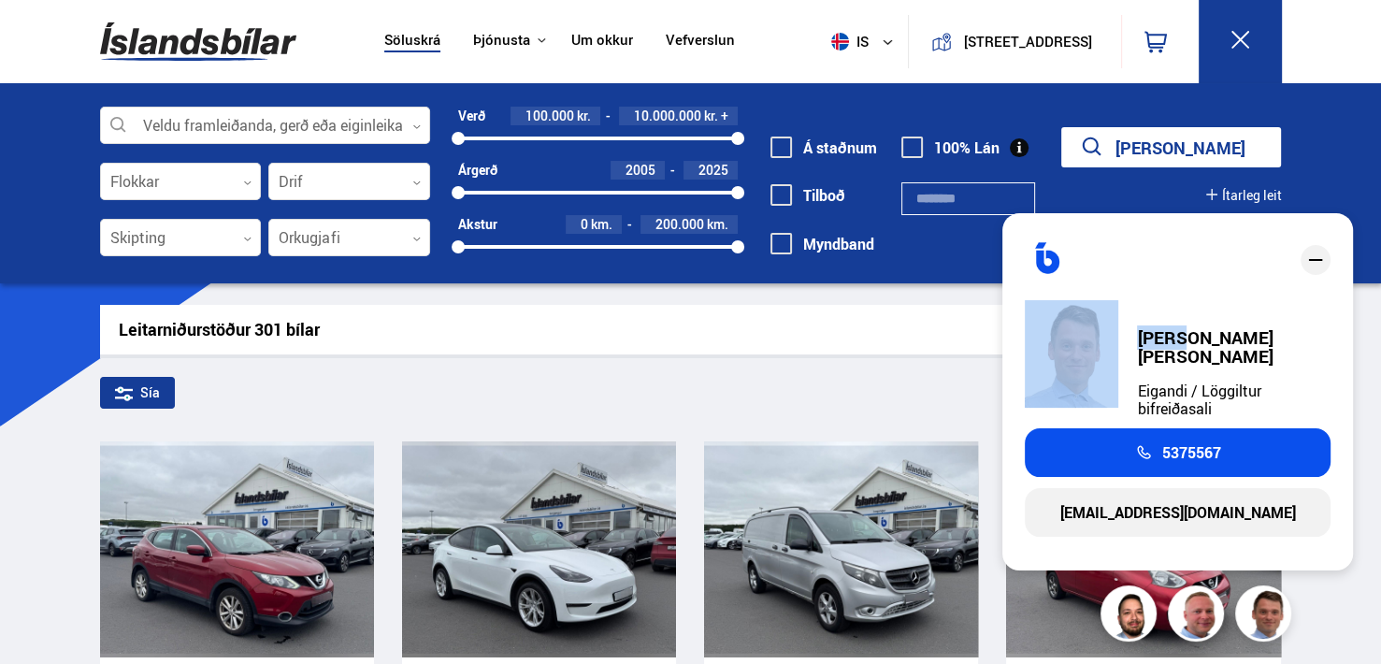
drag, startPoint x: 1318, startPoint y: 270, endPoint x: 1328, endPoint y: 254, distance: 18.9
click at [1328, 254] on div at bounding box center [1310, 260] width 41 height 48
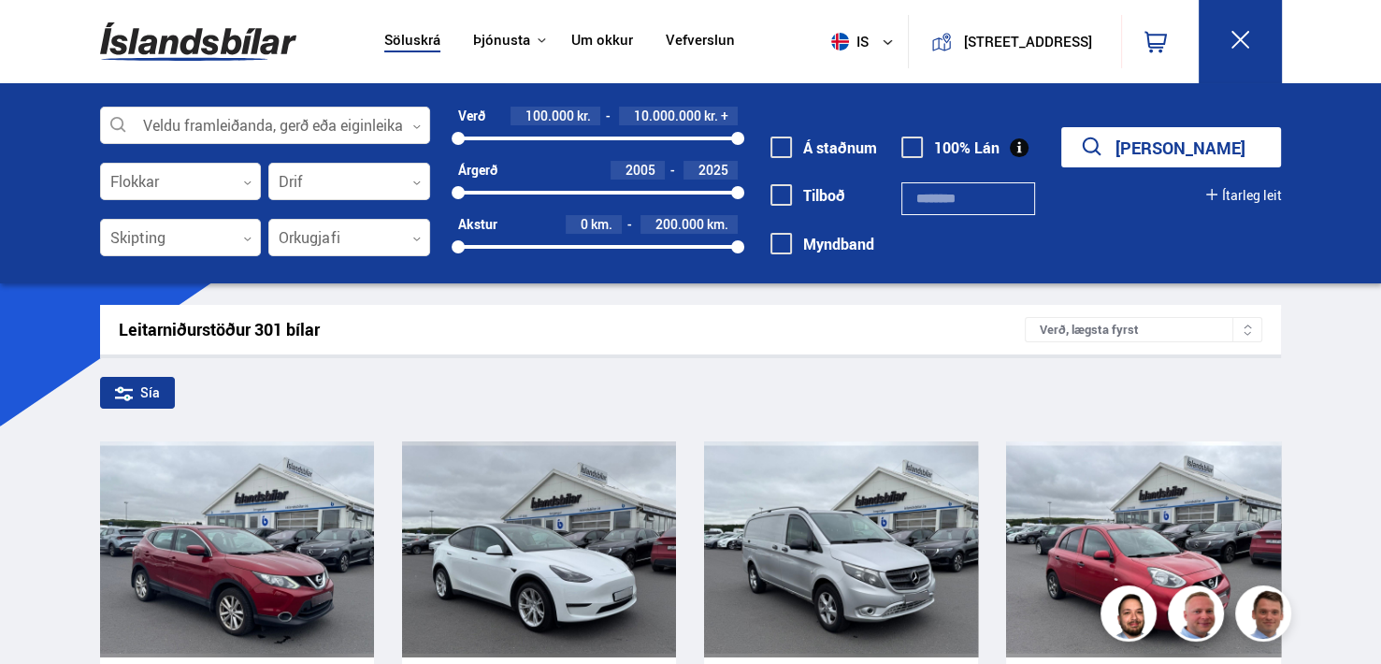
drag, startPoint x: 1328, startPoint y: 254, endPoint x: 1385, endPoint y: 122, distance: 144.5
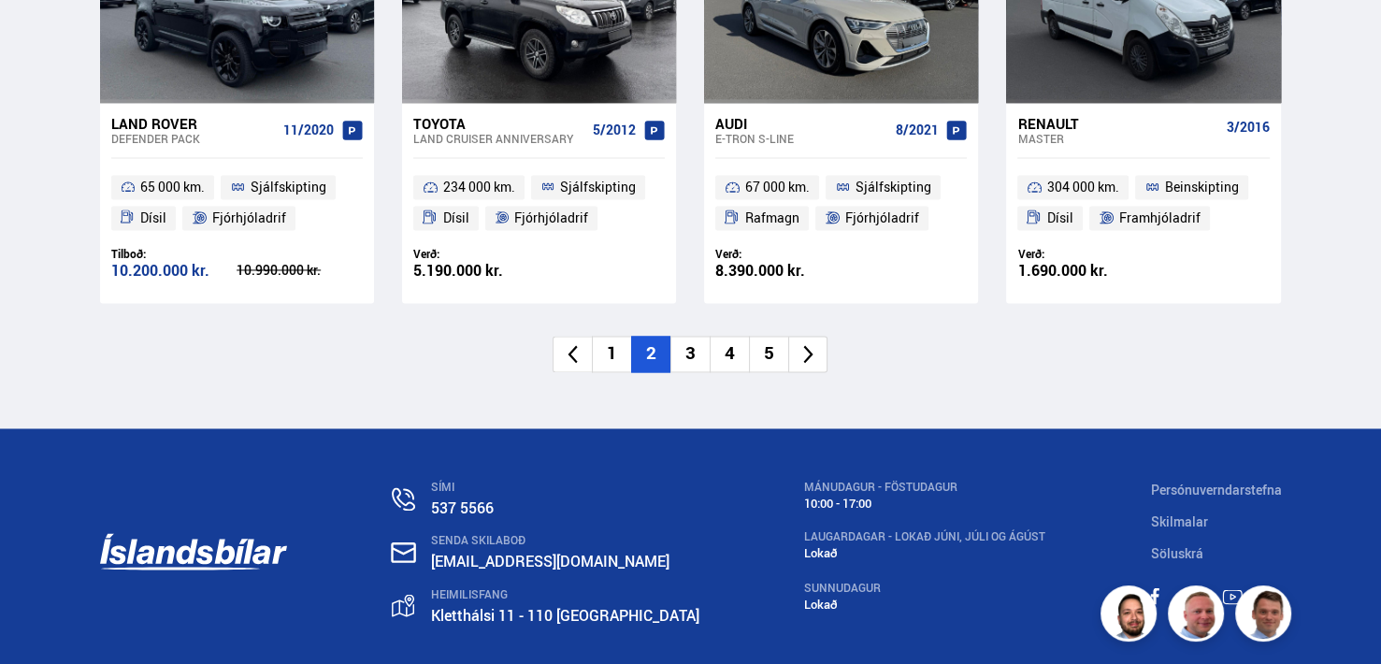
scroll to position [2871, 0]
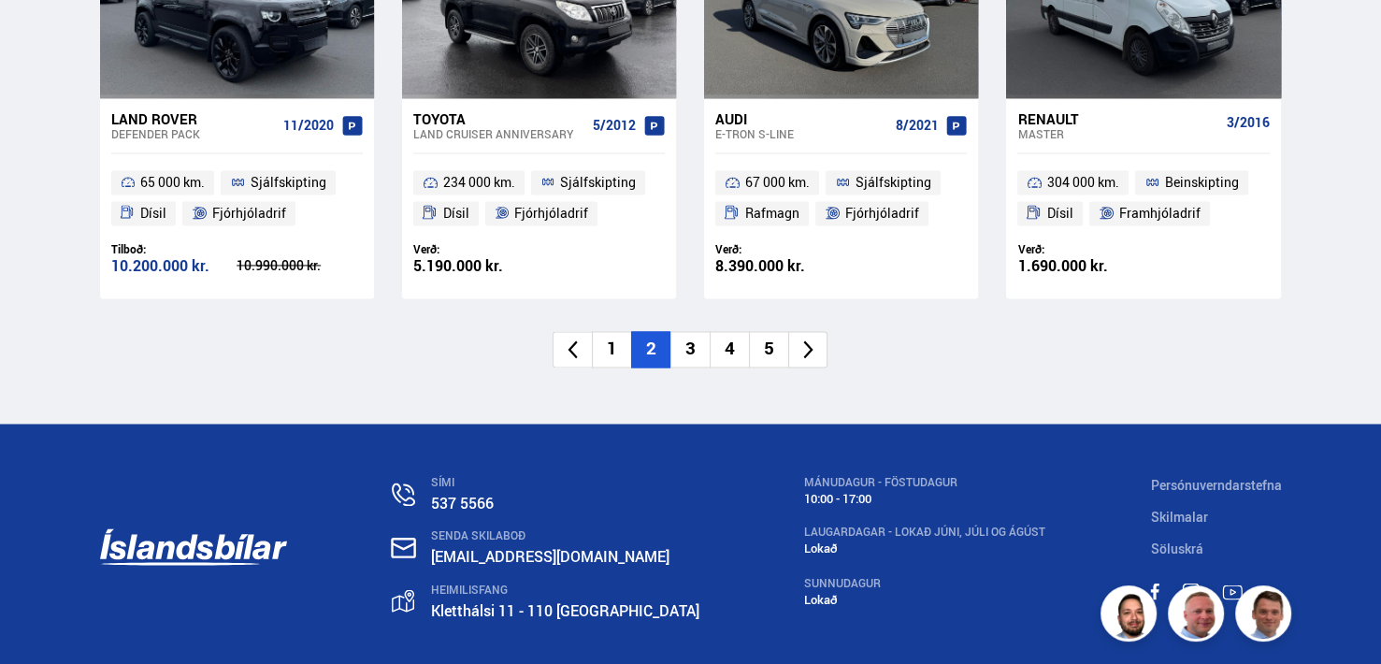
click at [688, 368] on li "3" at bounding box center [690, 349] width 39 height 36
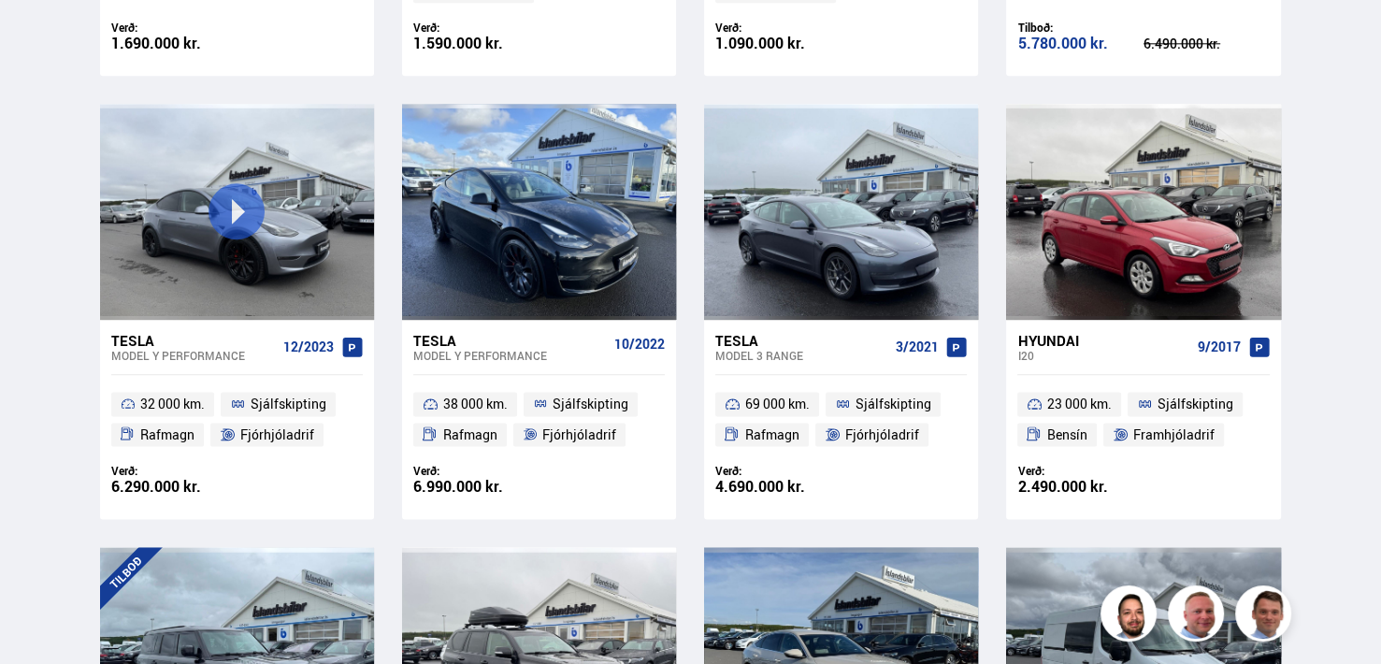
scroll to position [1556, 0]
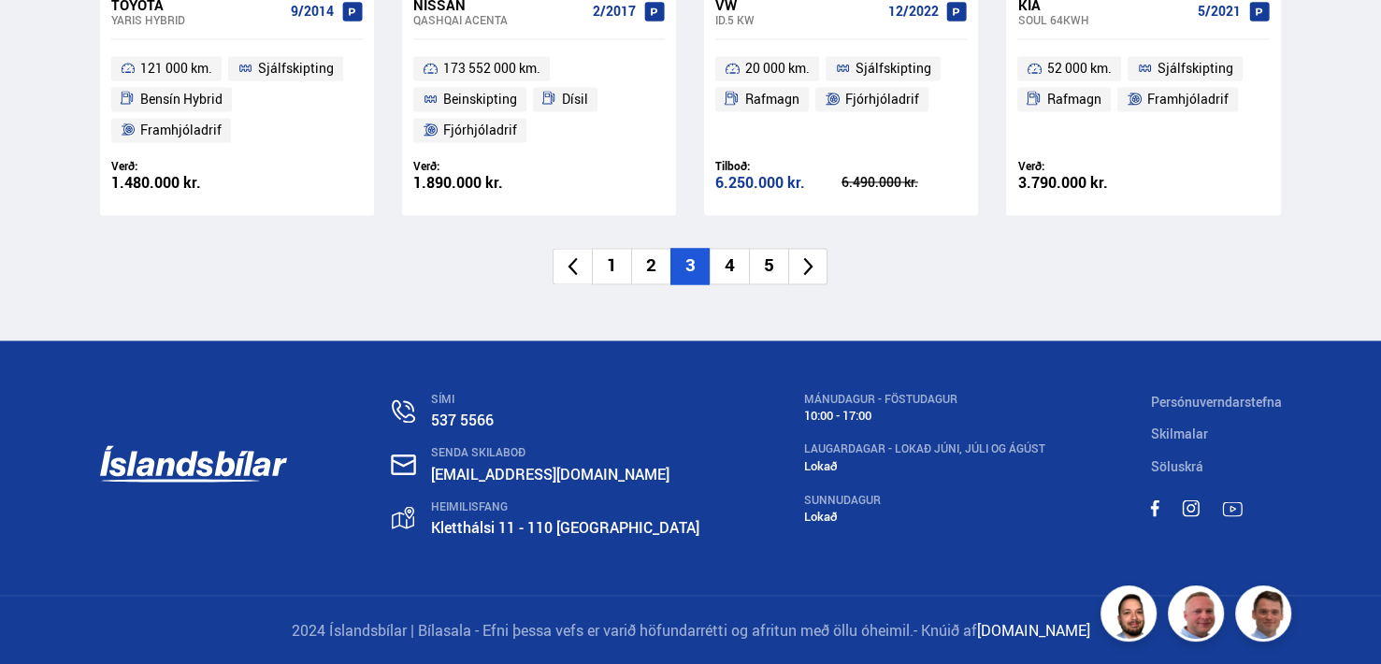
scroll to position [3056, 0]
click at [726, 263] on li "4" at bounding box center [729, 266] width 39 height 36
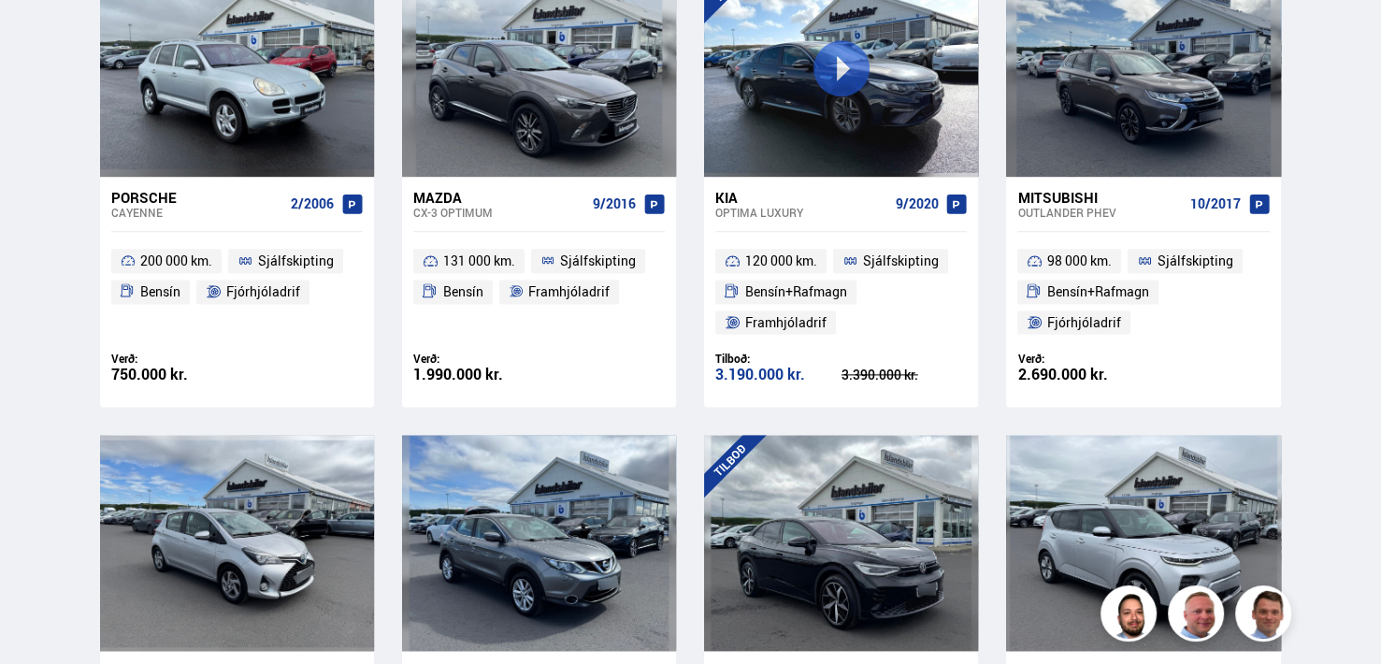
scroll to position [682, 0]
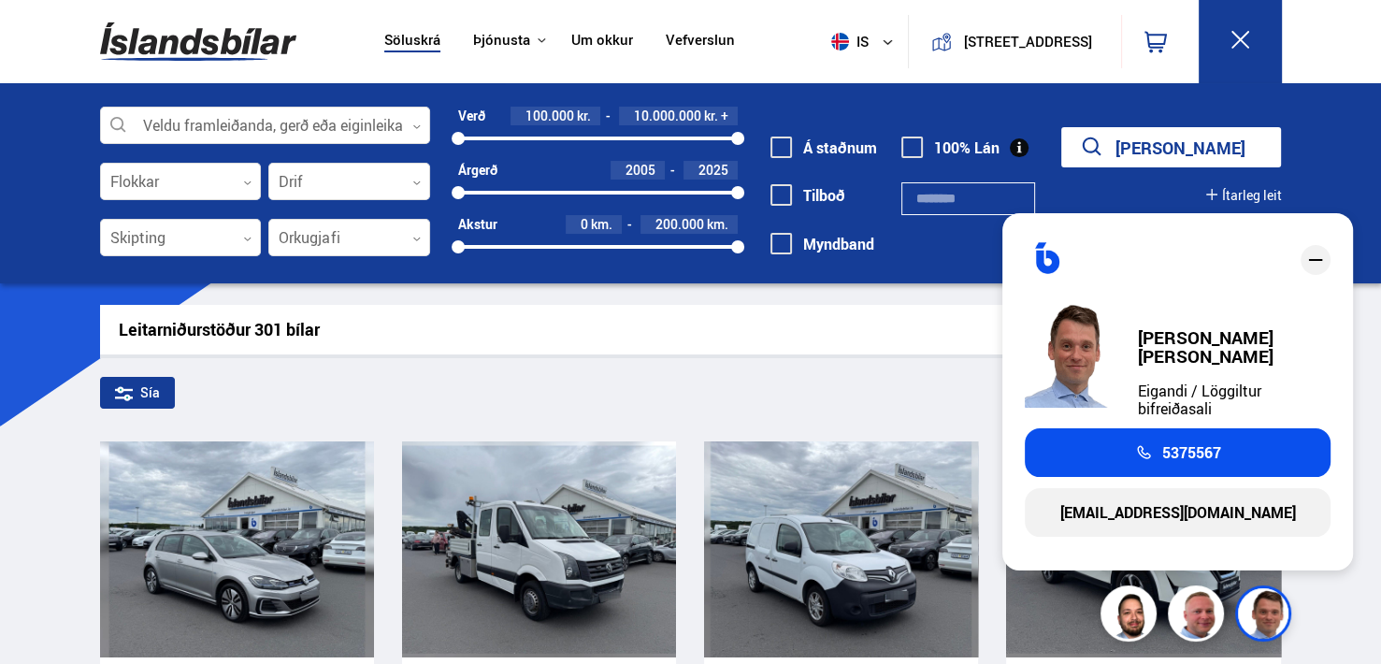
click at [1310, 266] on icon "close" at bounding box center [1316, 260] width 22 height 22
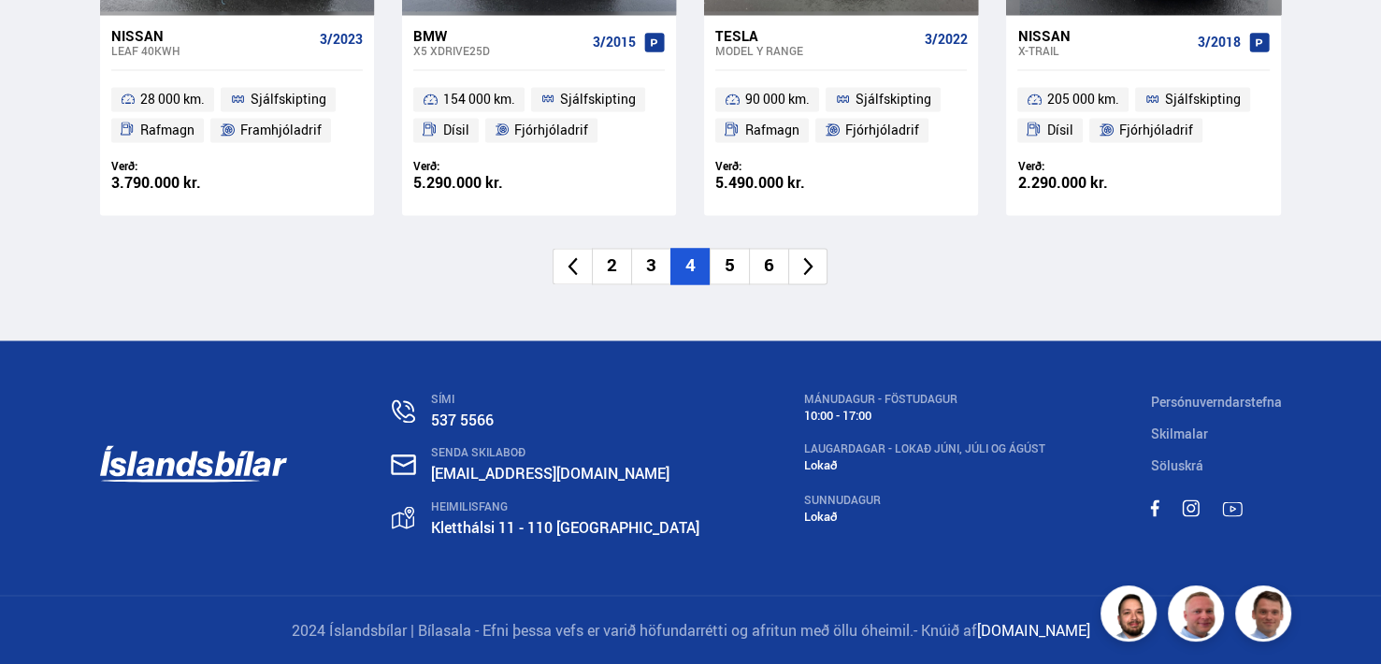
scroll to position [3056, 0]
click at [727, 267] on li "5" at bounding box center [729, 266] width 39 height 36
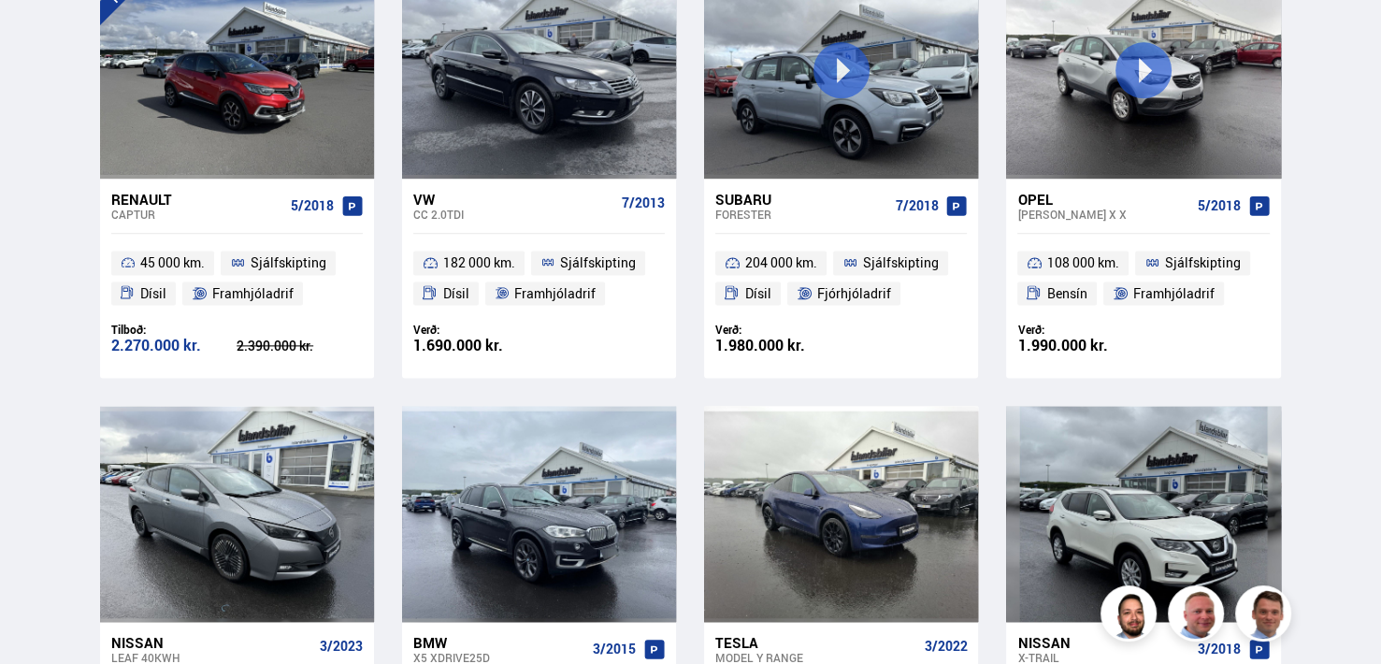
scroll to position [1656, 0]
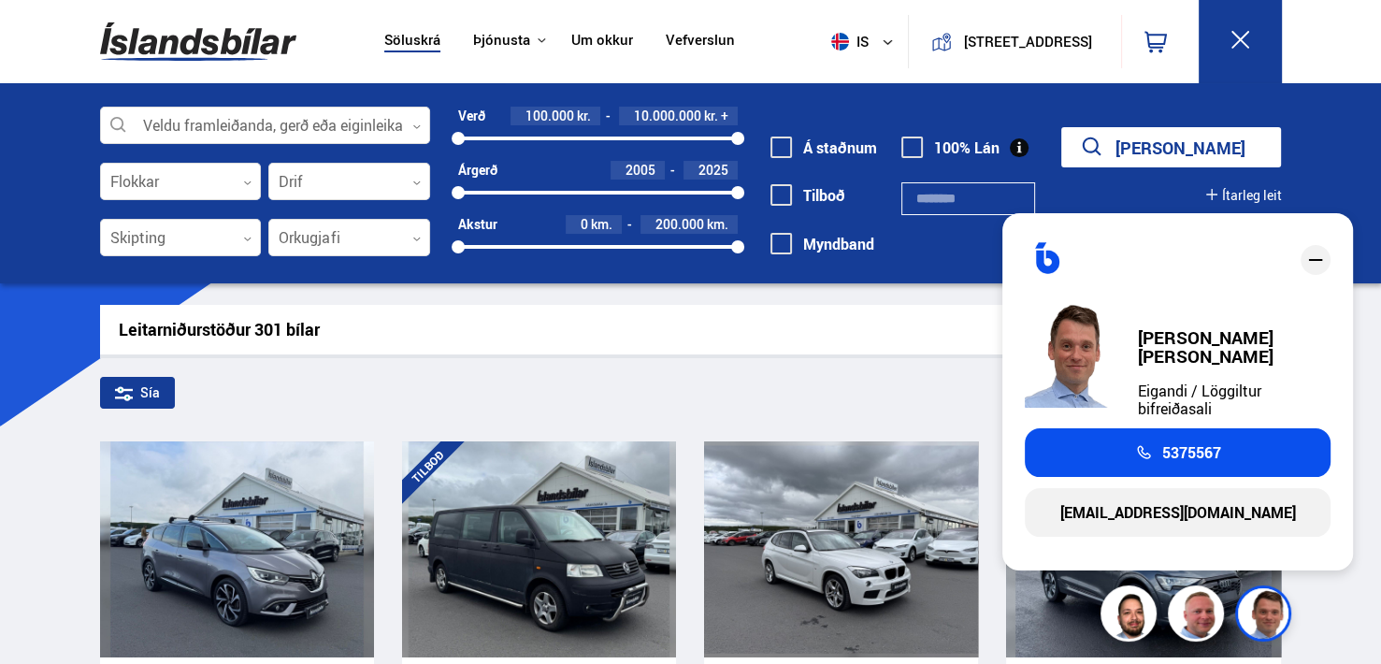
click at [1313, 266] on icon "close" at bounding box center [1316, 260] width 22 height 22
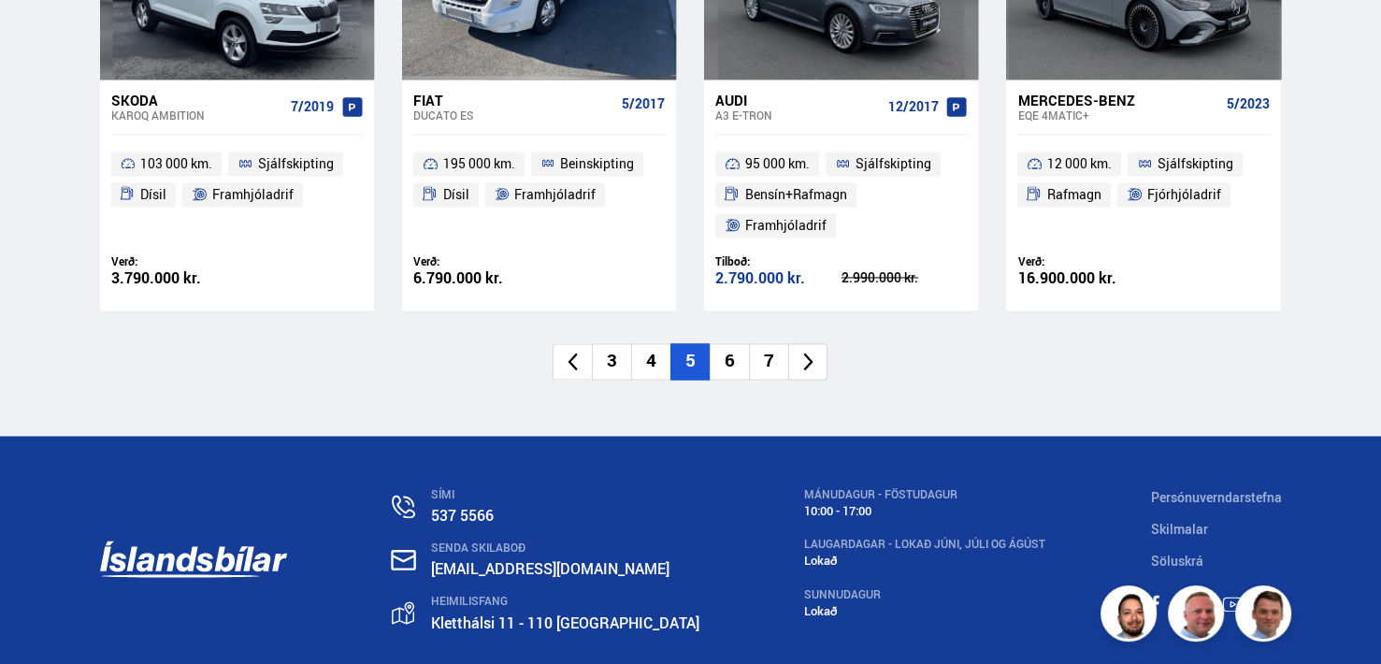
scroll to position [2830, 0]
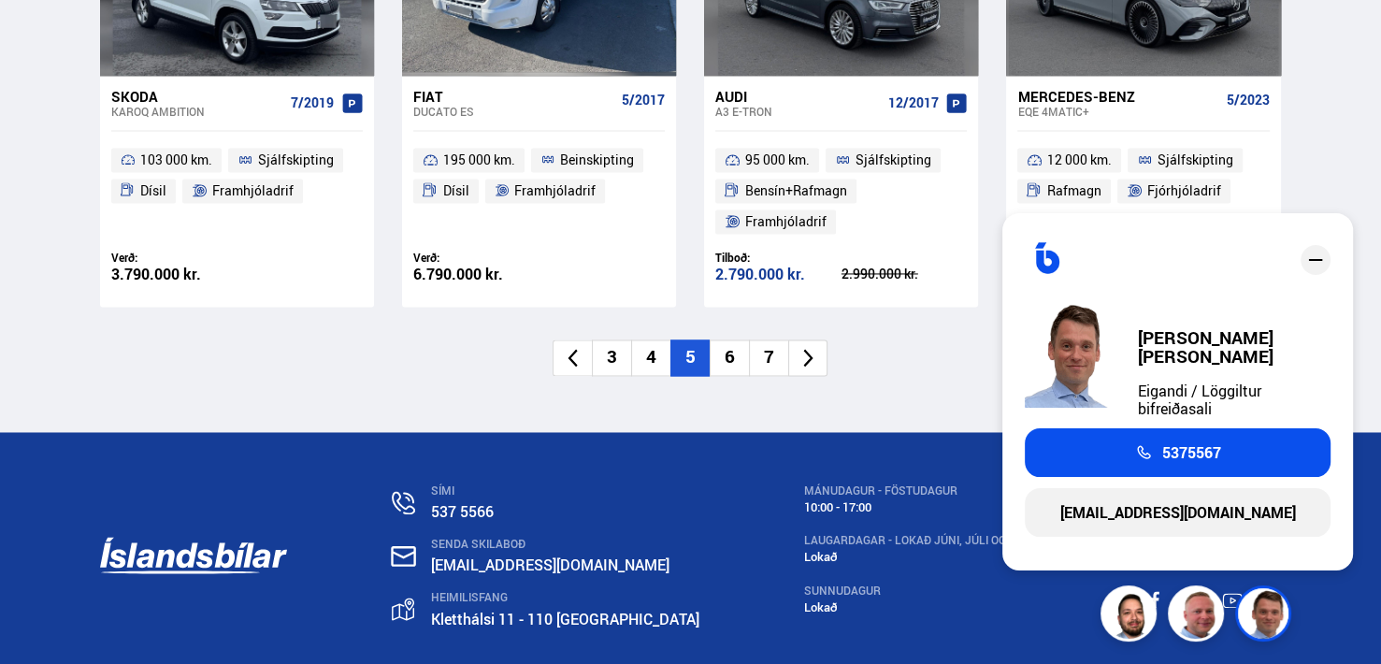
click at [730, 376] on li "6" at bounding box center [729, 358] width 39 height 36
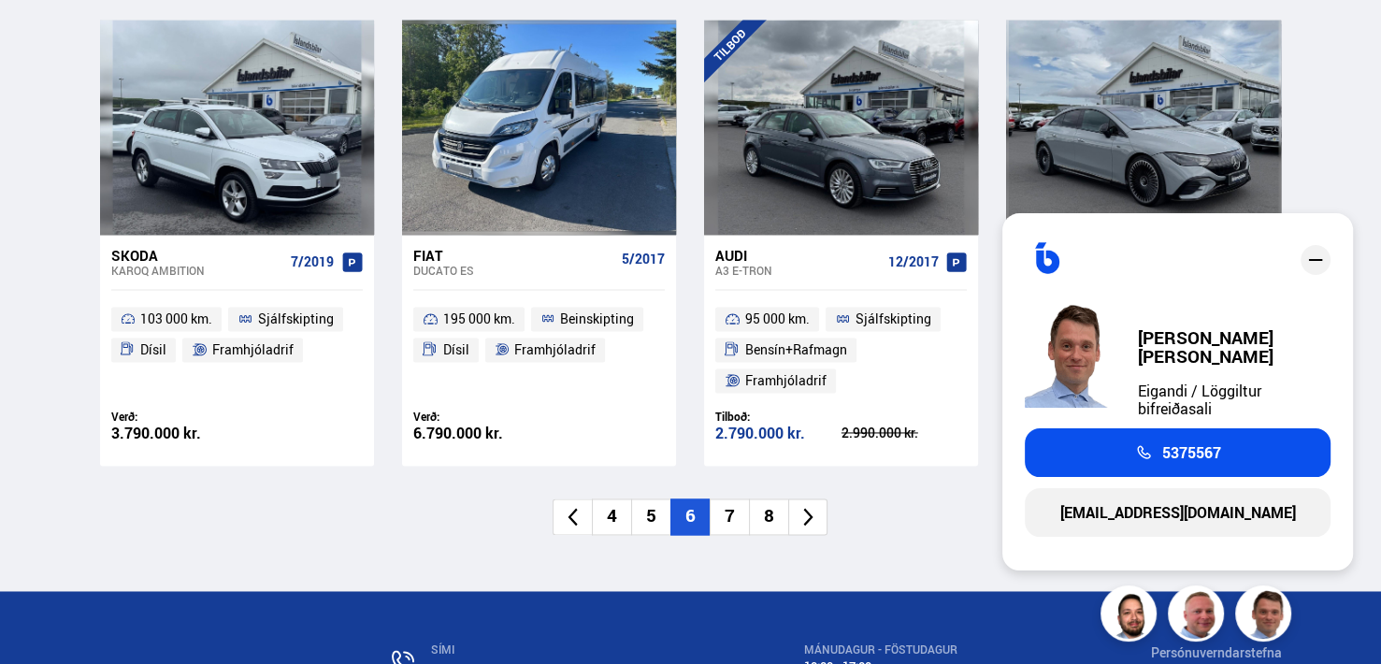
scroll to position [1418, 0]
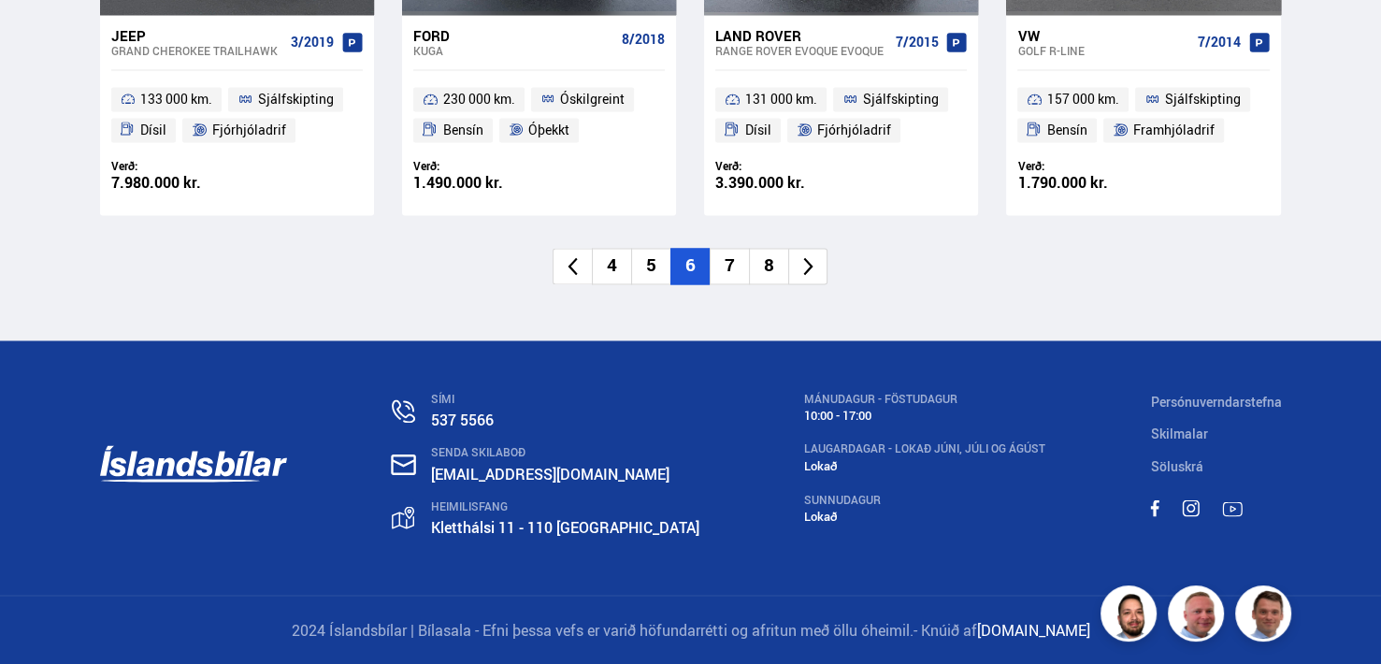
scroll to position [3056, 0]
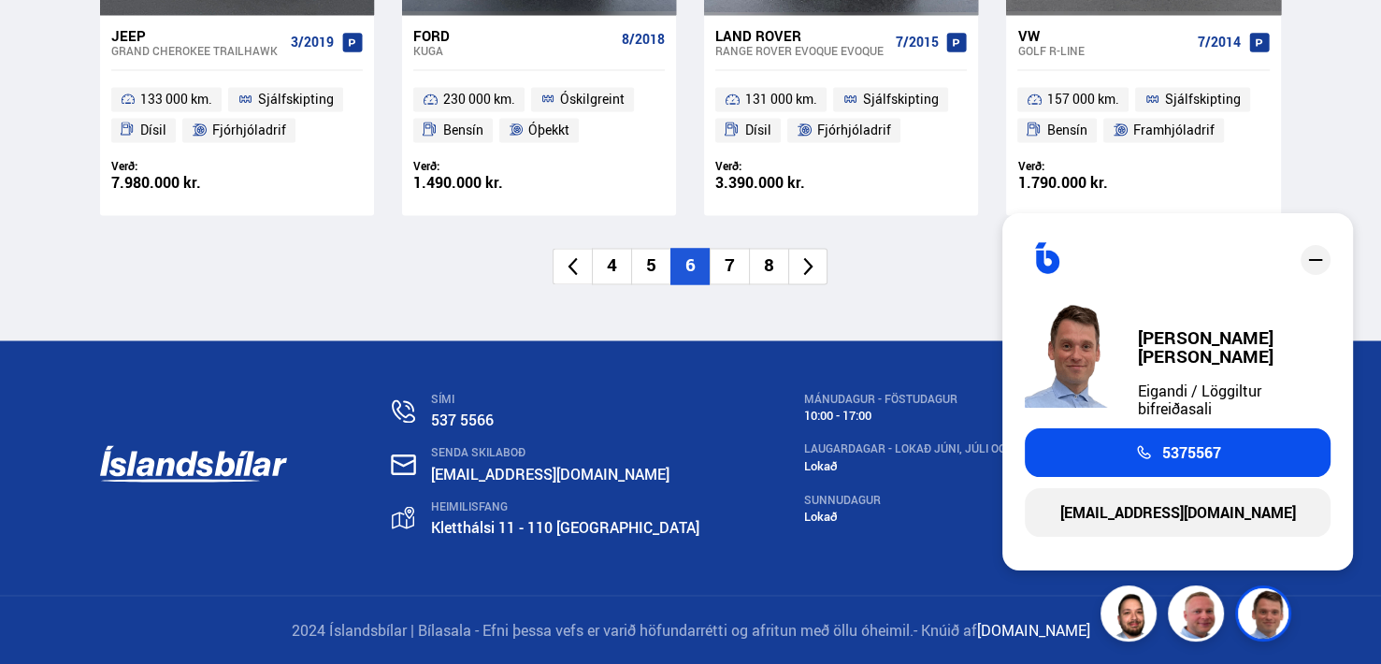
click at [729, 259] on li "7" at bounding box center [729, 266] width 39 height 36
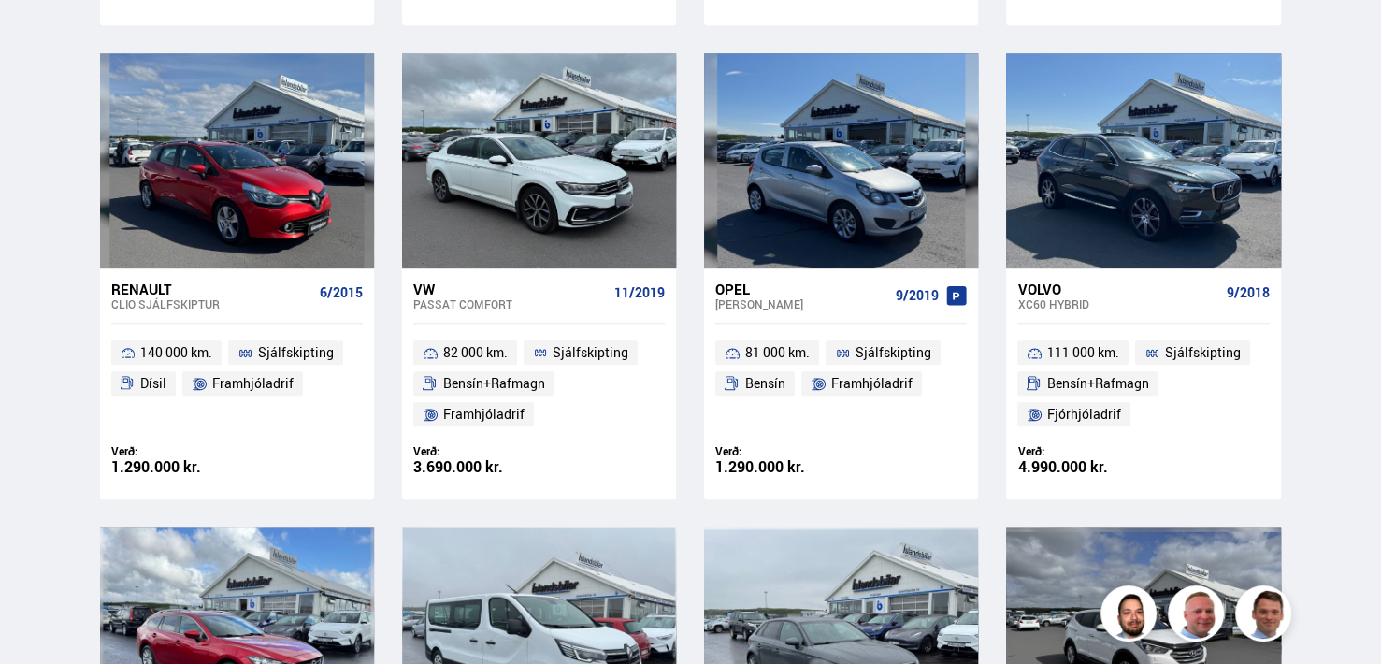
scroll to position [925, 0]
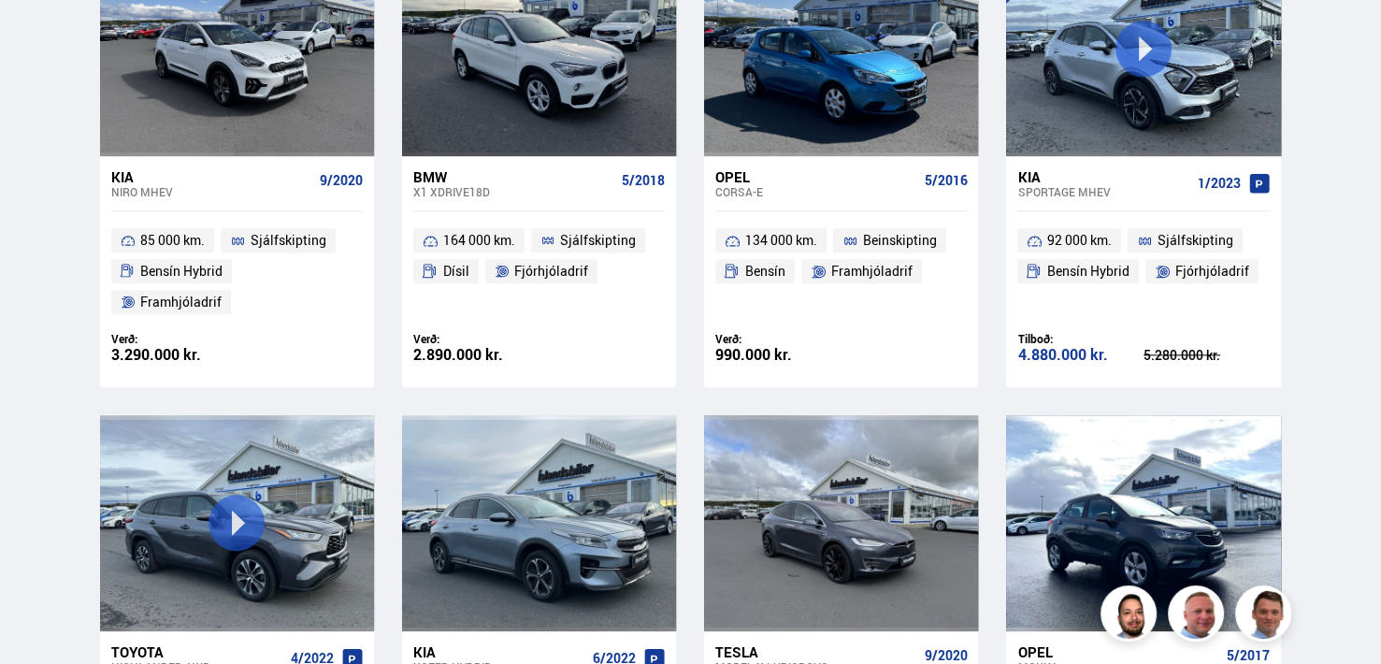
scroll to position [1899, 0]
